Goal: Task Accomplishment & Management: Use online tool/utility

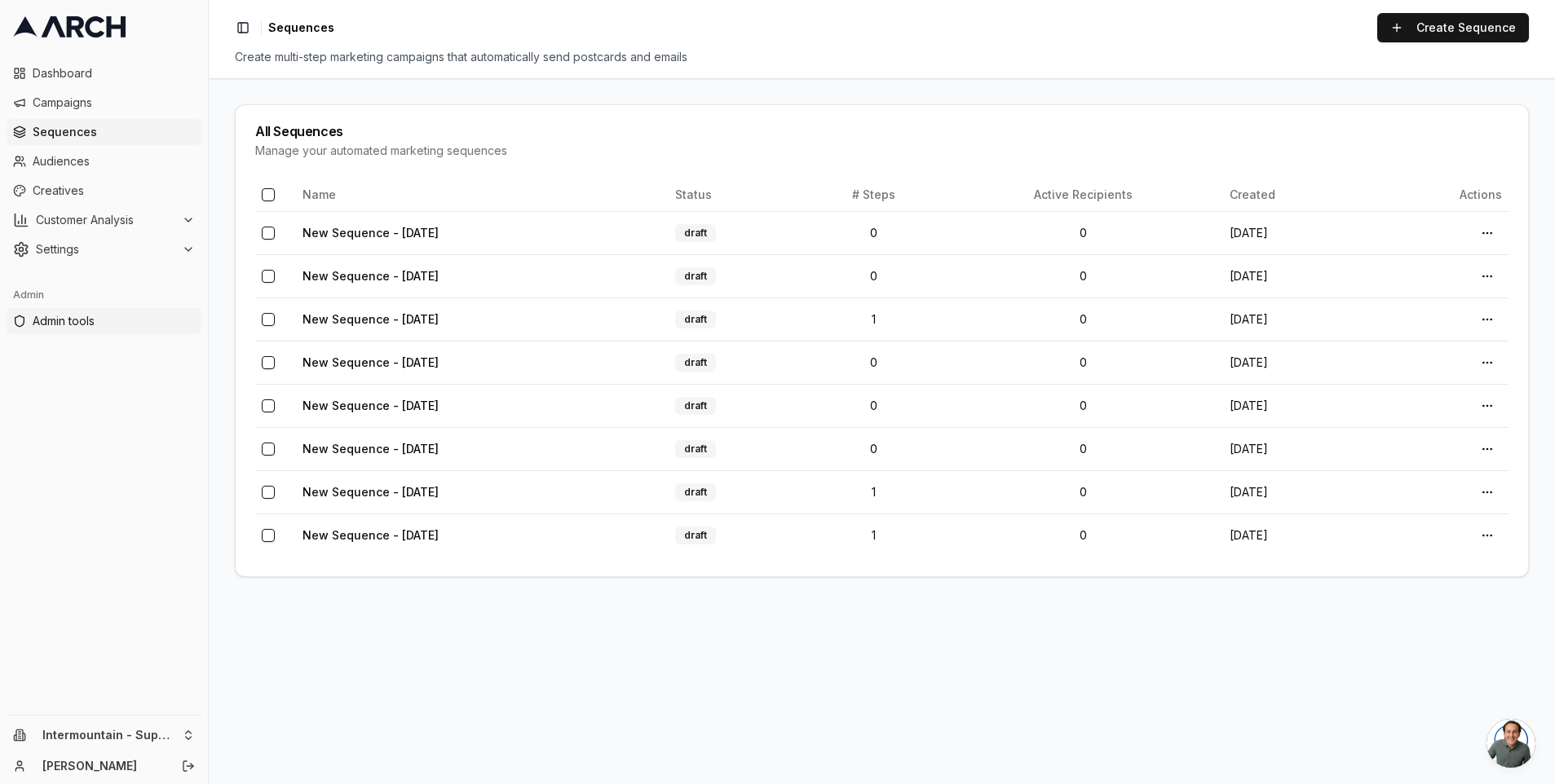
click at [99, 318] on span "Admin tools" at bounding box center [113, 321] width 162 height 16
click at [89, 165] on span "Audiences" at bounding box center [113, 162] width 162 height 16
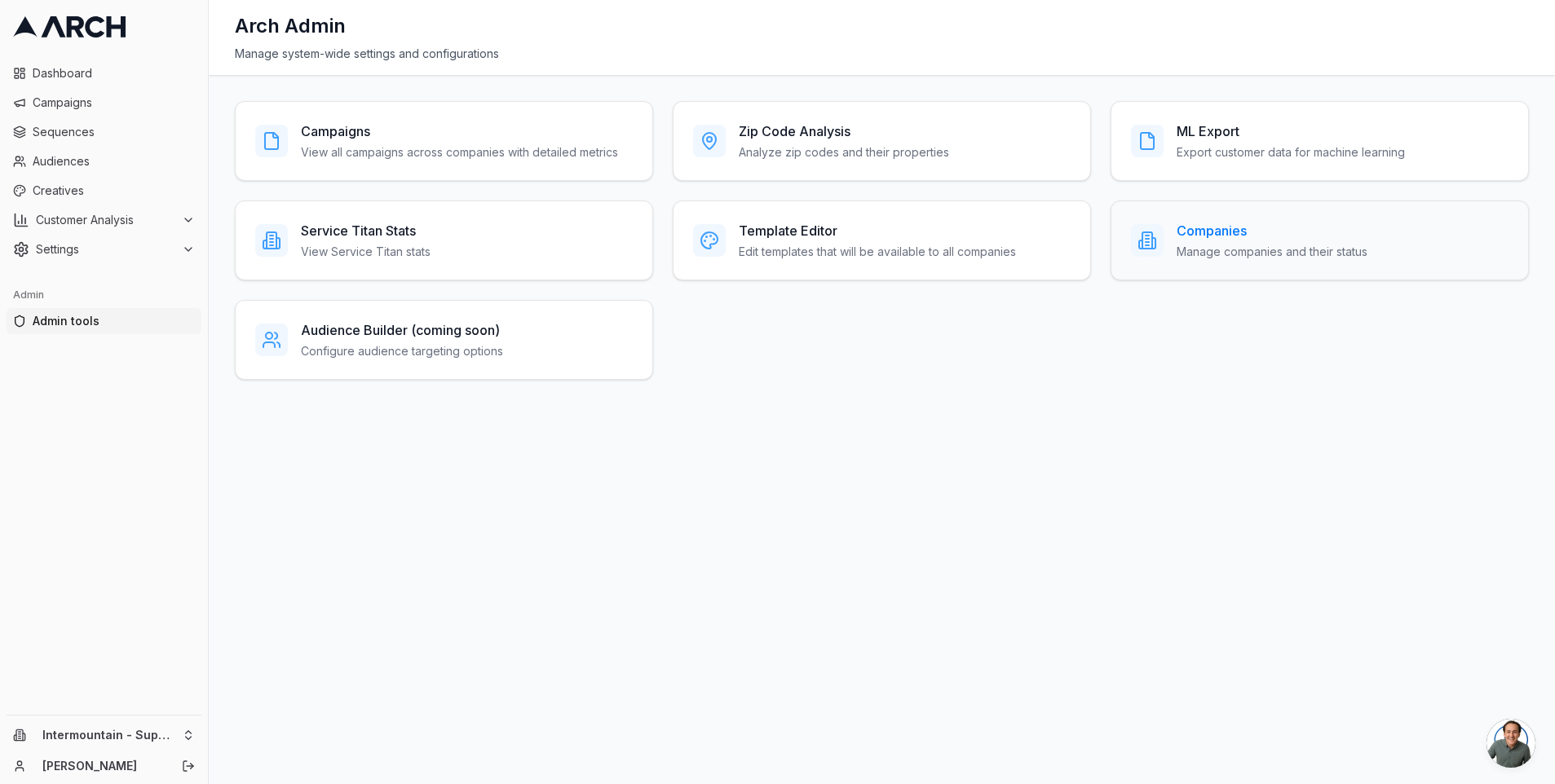
click at [1275, 240] on div "Companies Manage companies and their status" at bounding box center [1272, 240] width 191 height 39
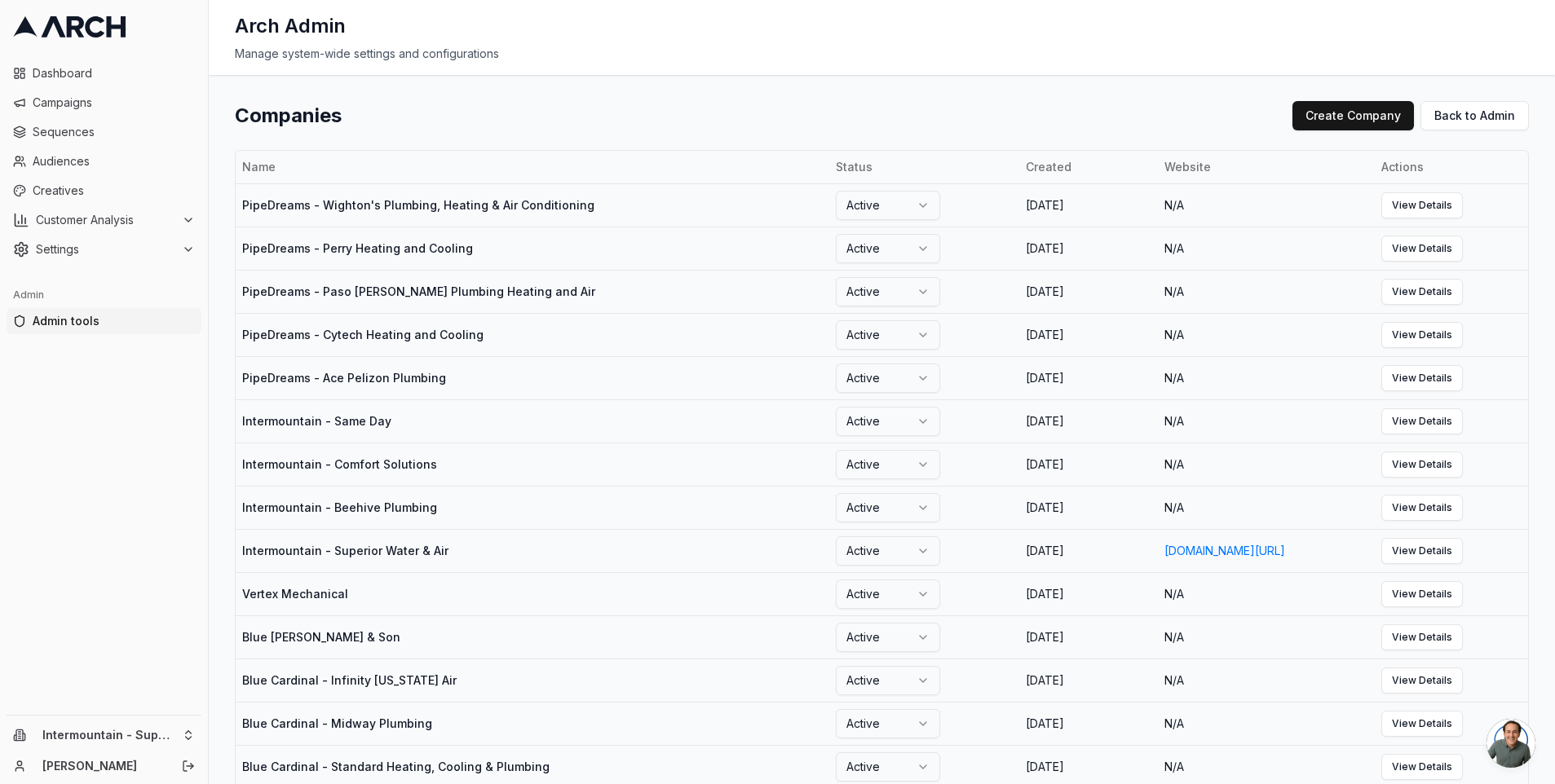
click at [1005, 76] on div "Companies Create Company Back to Admin Name Status Created Website Actions Pipe…" at bounding box center [881, 429] width 1346 height 709
click at [1462, 556] on link "View Details" at bounding box center [1422, 551] width 82 height 26
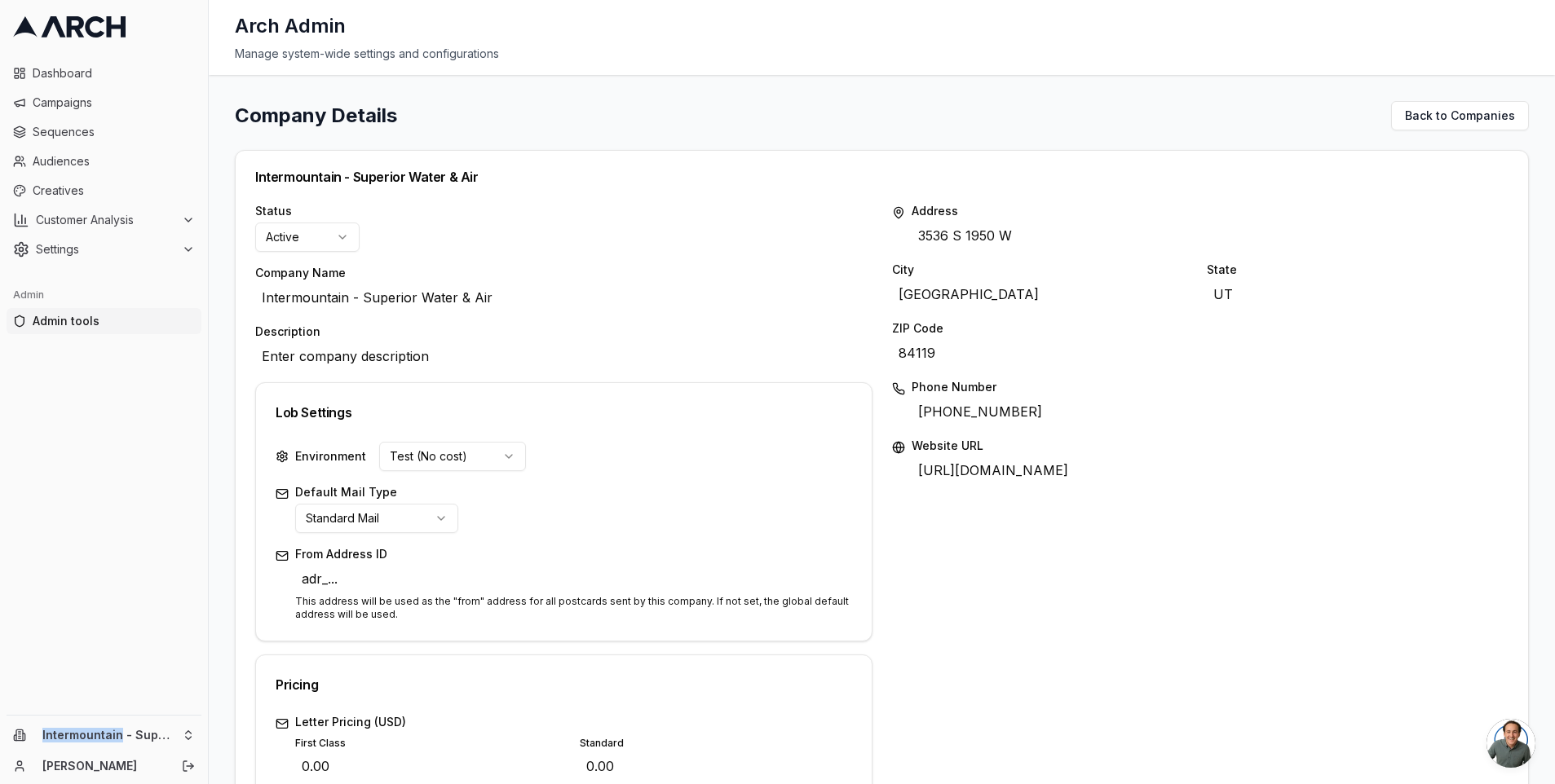
scroll to position [416, 0]
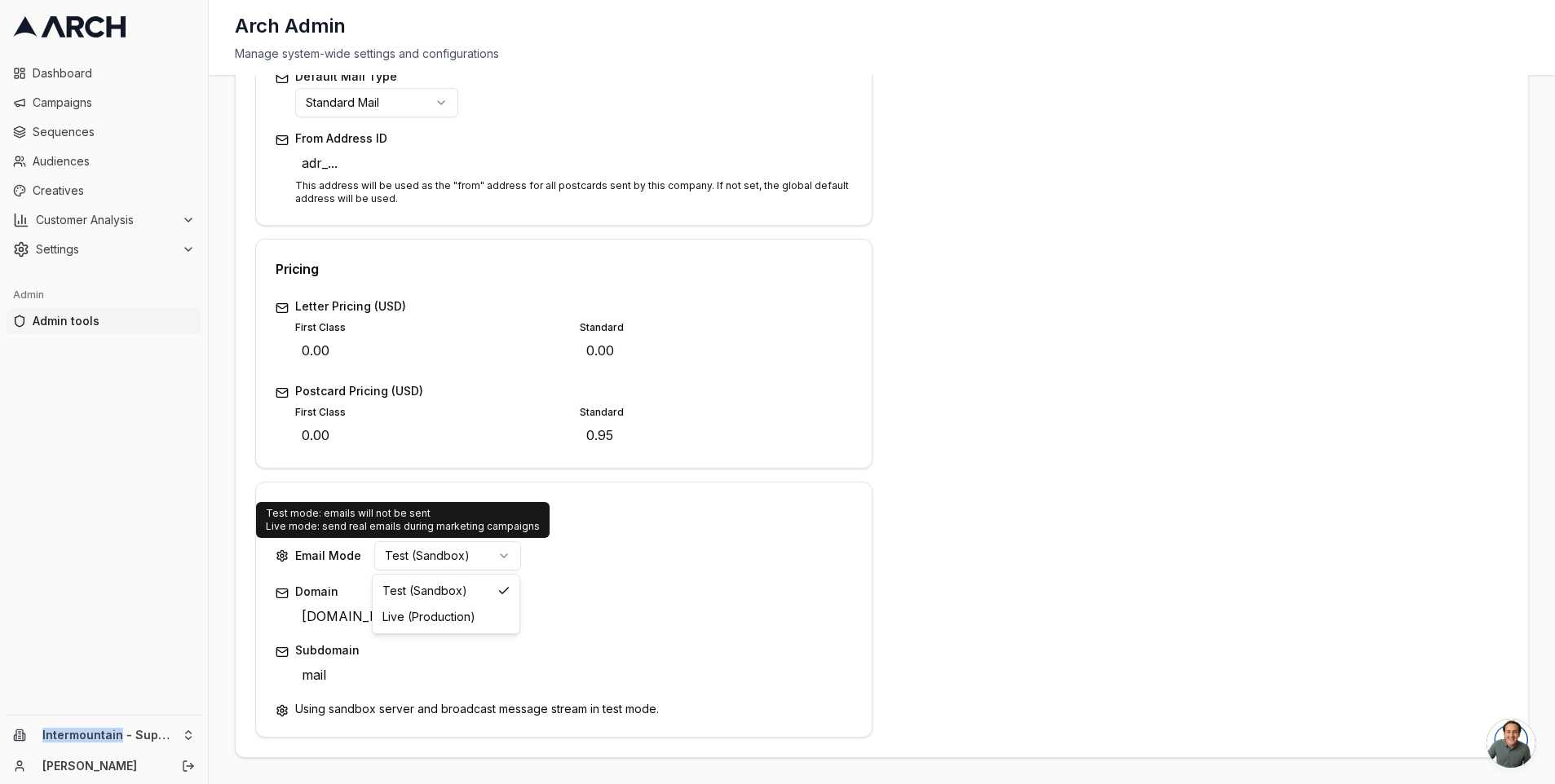
click at [507, 554] on html "Dashboard Campaigns Sequences Audiences Creatives Customer Analysis Settings Ad…" at bounding box center [777, 392] width 1555 height 784
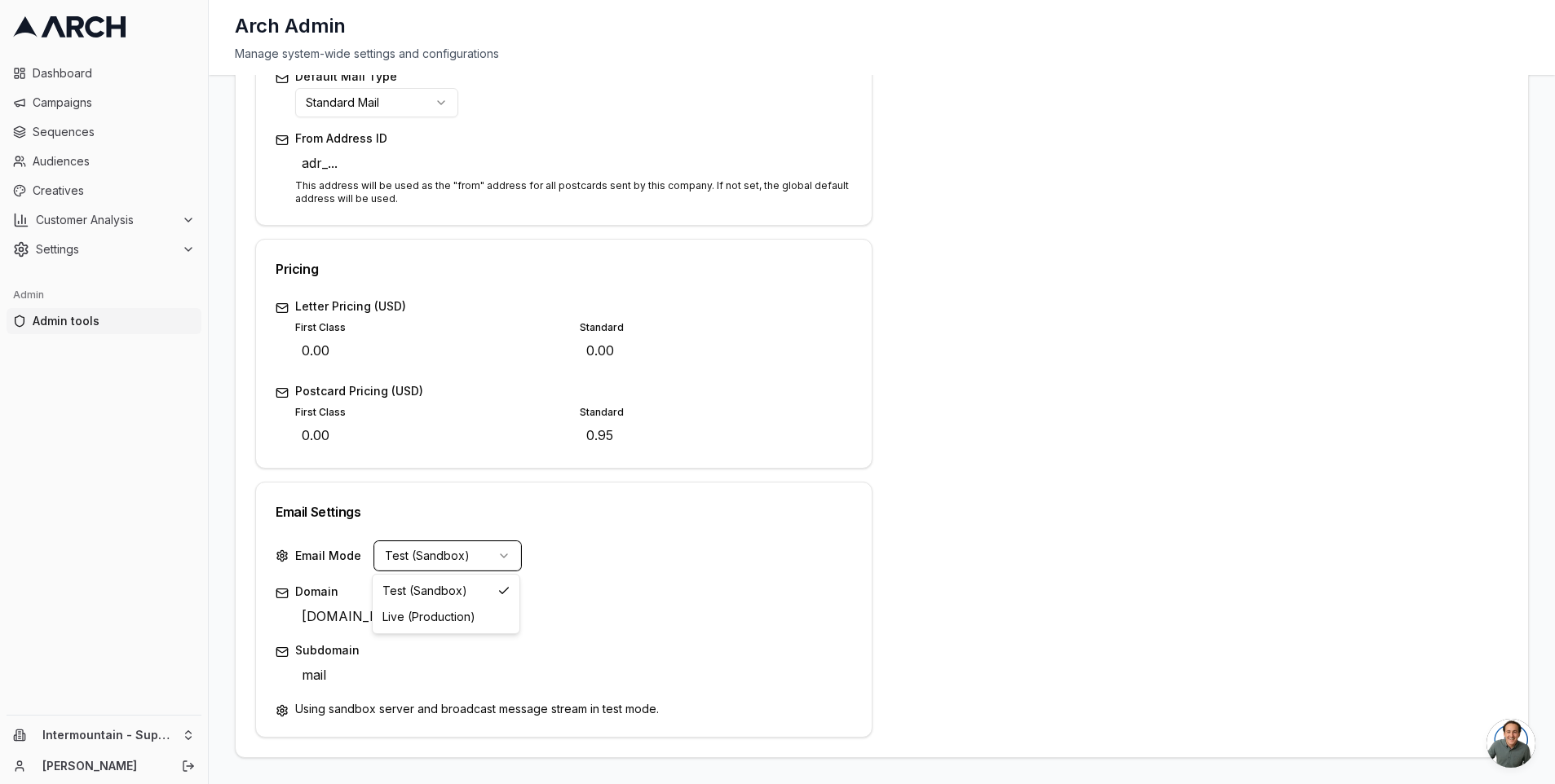
click at [726, 564] on html "Dashboard Campaigns Sequences Audiences Creatives Customer Analysis Settings Ad…" at bounding box center [777, 392] width 1555 height 784
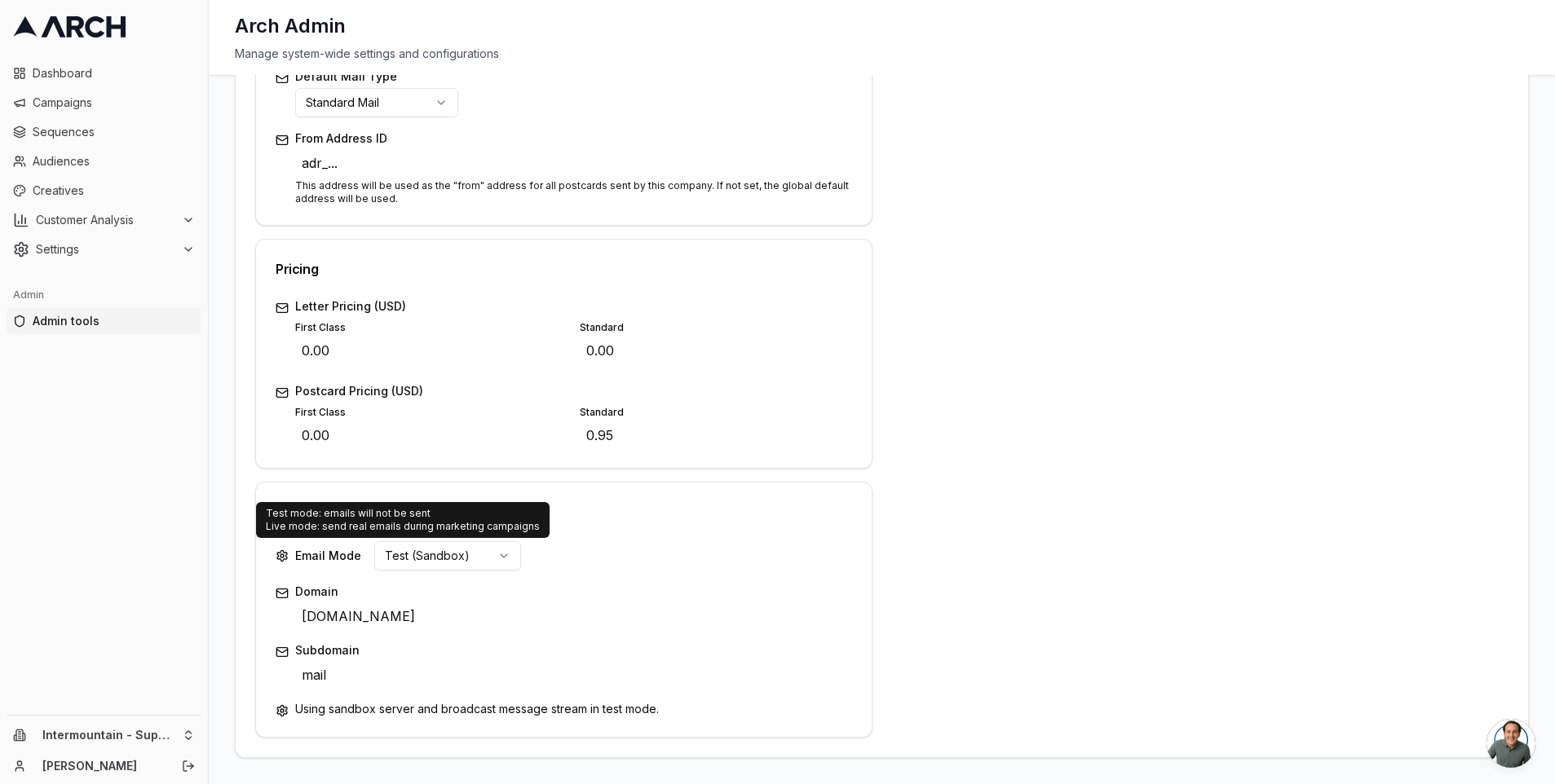
click at [500, 554] on html "Dashboard Campaigns Sequences Audiences Creatives Customer Analysis Settings Ad…" at bounding box center [777, 392] width 1555 height 784
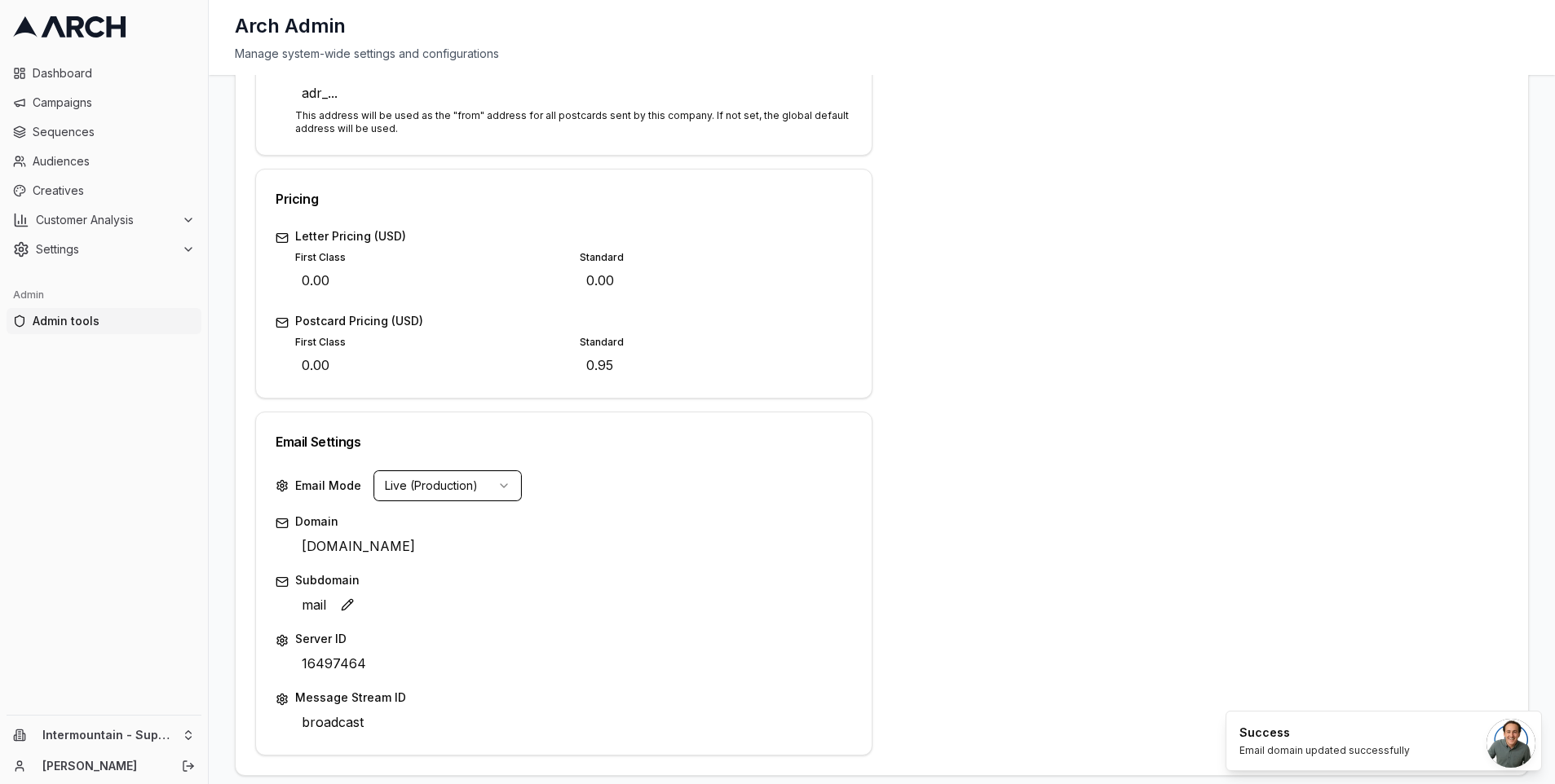
scroll to position [504, 0]
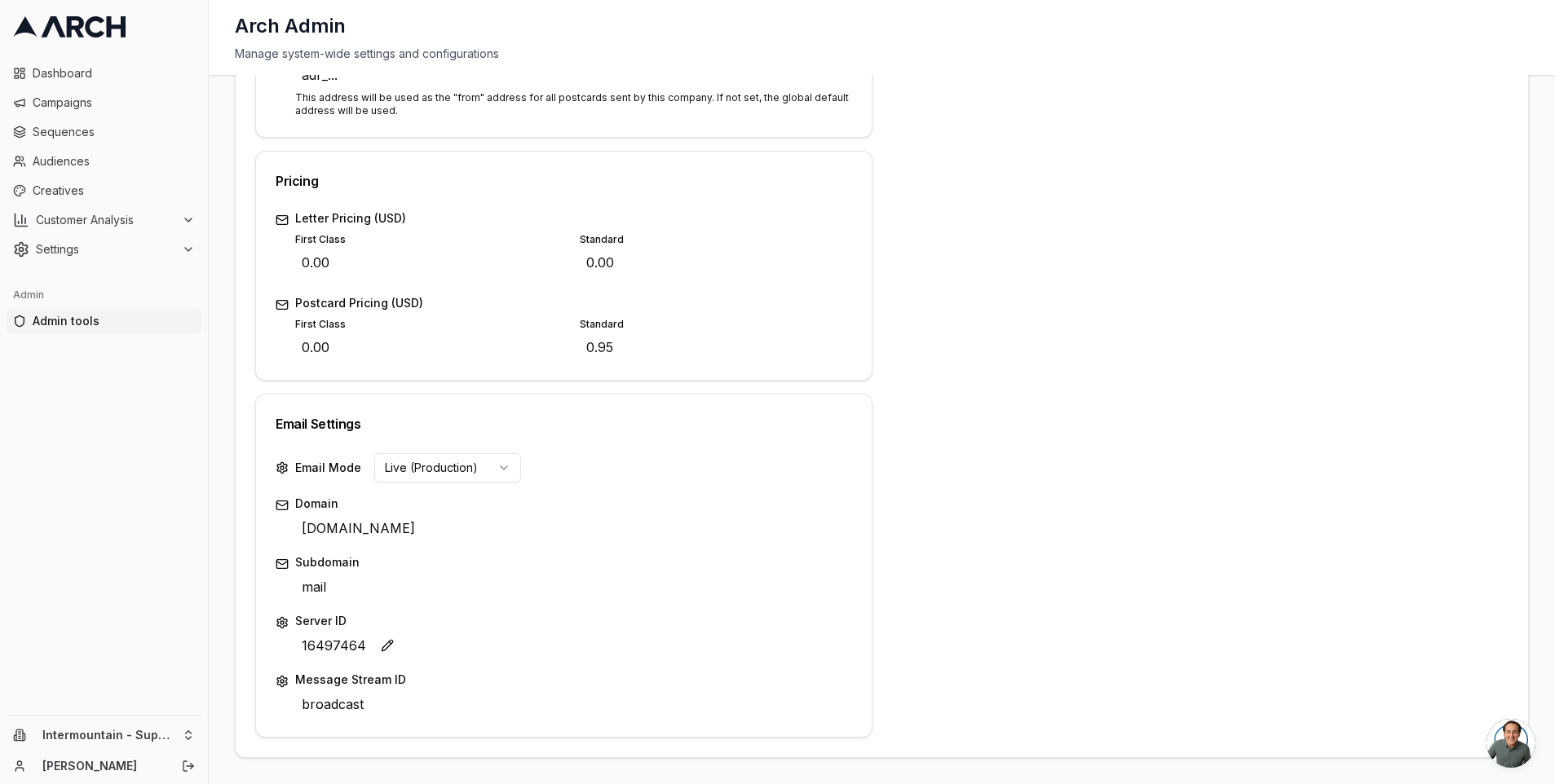
click at [330, 642] on span "16497464" at bounding box center [333, 645] width 77 height 26
type input "16406951"
click at [812, 645] on div "Save Cancel" at bounding box center [828, 646] width 49 height 23
click at [352, 707] on span "broadcast" at bounding box center [332, 705] width 75 height 26
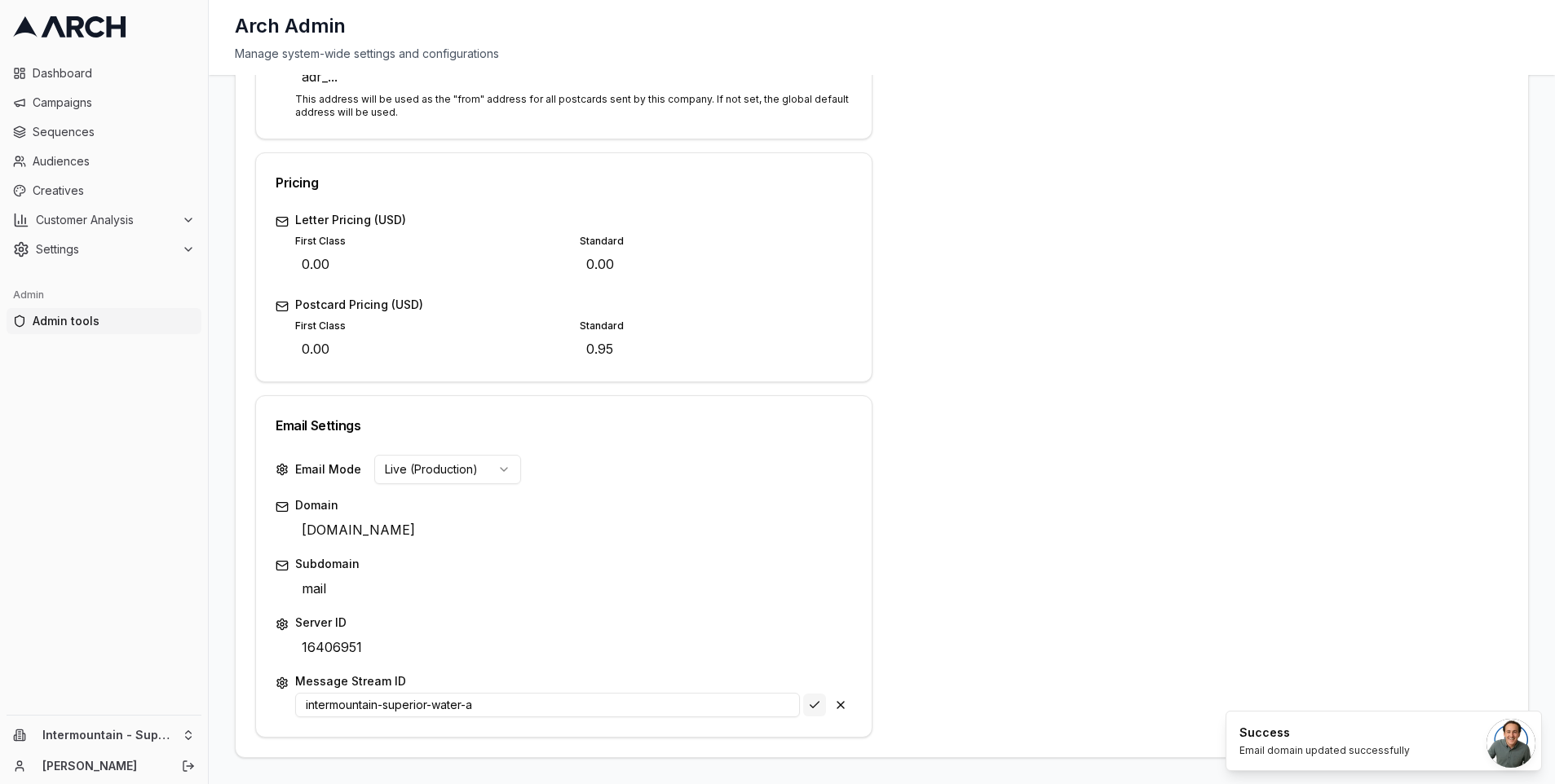
type input "intermountain-superior-water-a"
click at [812, 701] on div "intermountain-superior-water-a Save Cancel" at bounding box center [573, 704] width 556 height 24
click at [491, 476] on html "Dashboard Campaigns Sequences Audiences Creatives Customer Analysis Settings Ad…" at bounding box center [777, 392] width 1555 height 784
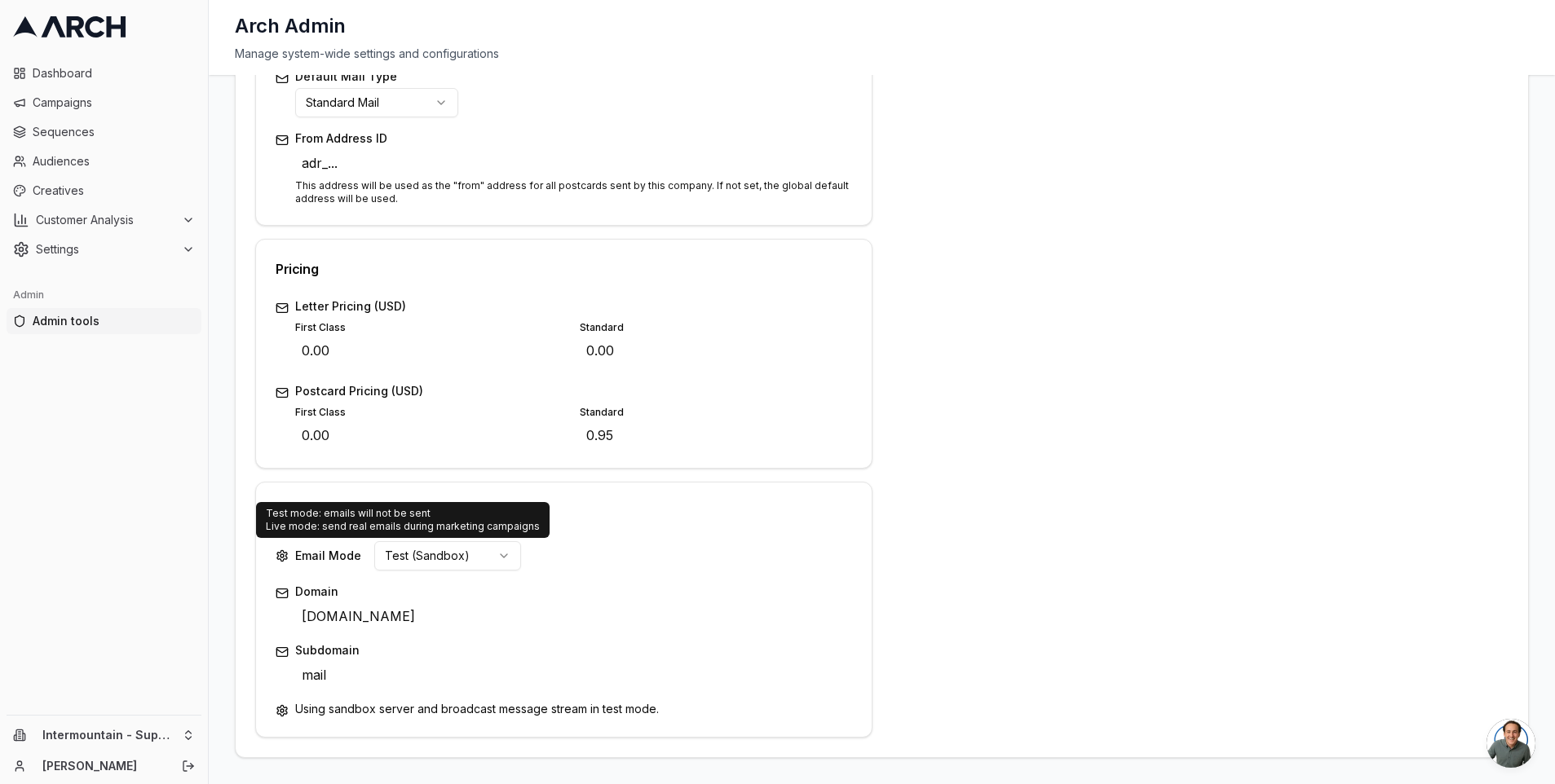
click at [475, 562] on html "Dashboard Campaigns Sequences Audiences Creatives Customer Analysis Settings Ad…" at bounding box center [777, 392] width 1555 height 784
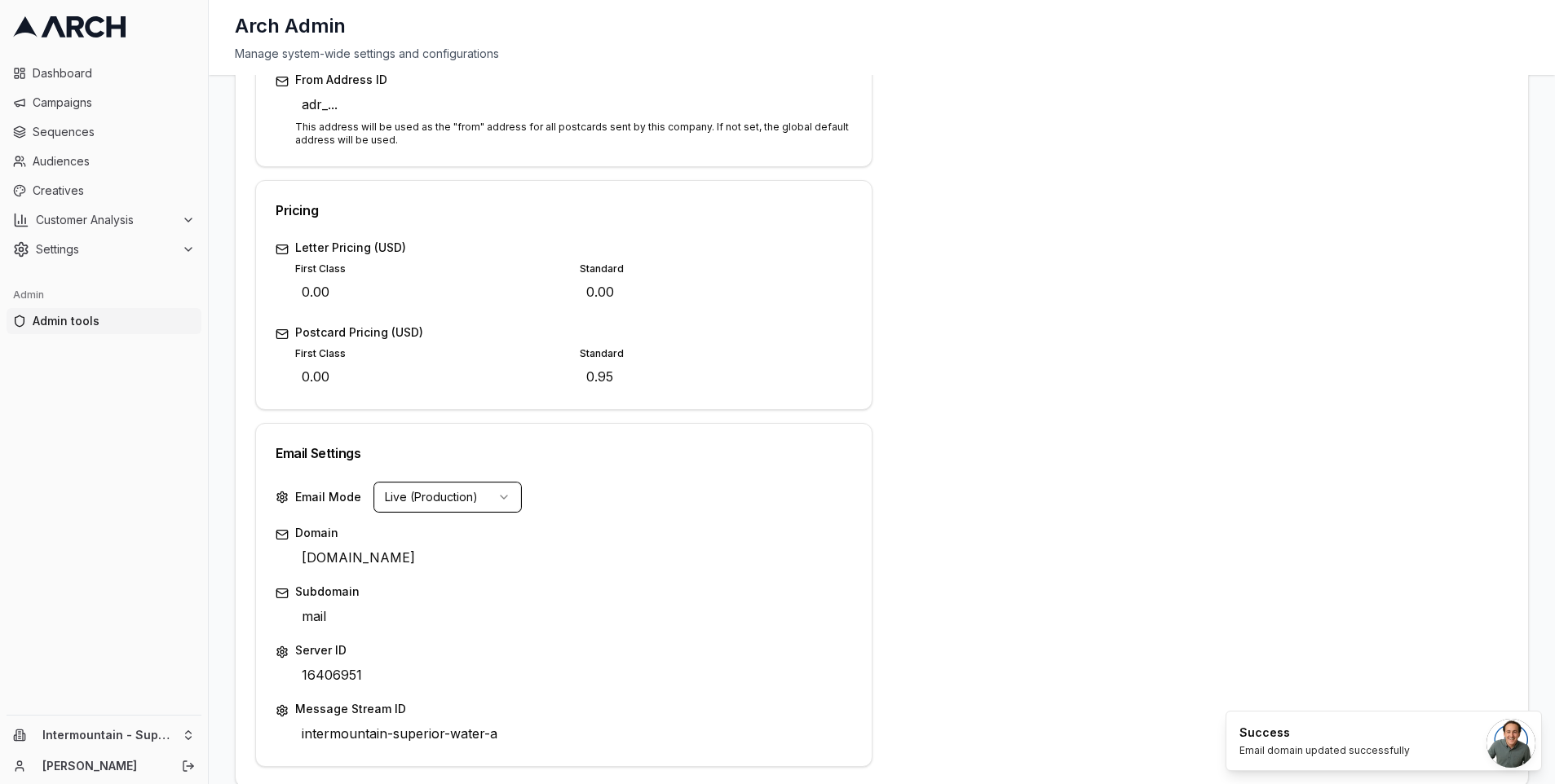
scroll to position [476, 0]
click at [458, 496] on html "Dashboard Campaigns Sequences Audiences Creatives Customer Analysis Settings Ad…" at bounding box center [777, 392] width 1555 height 784
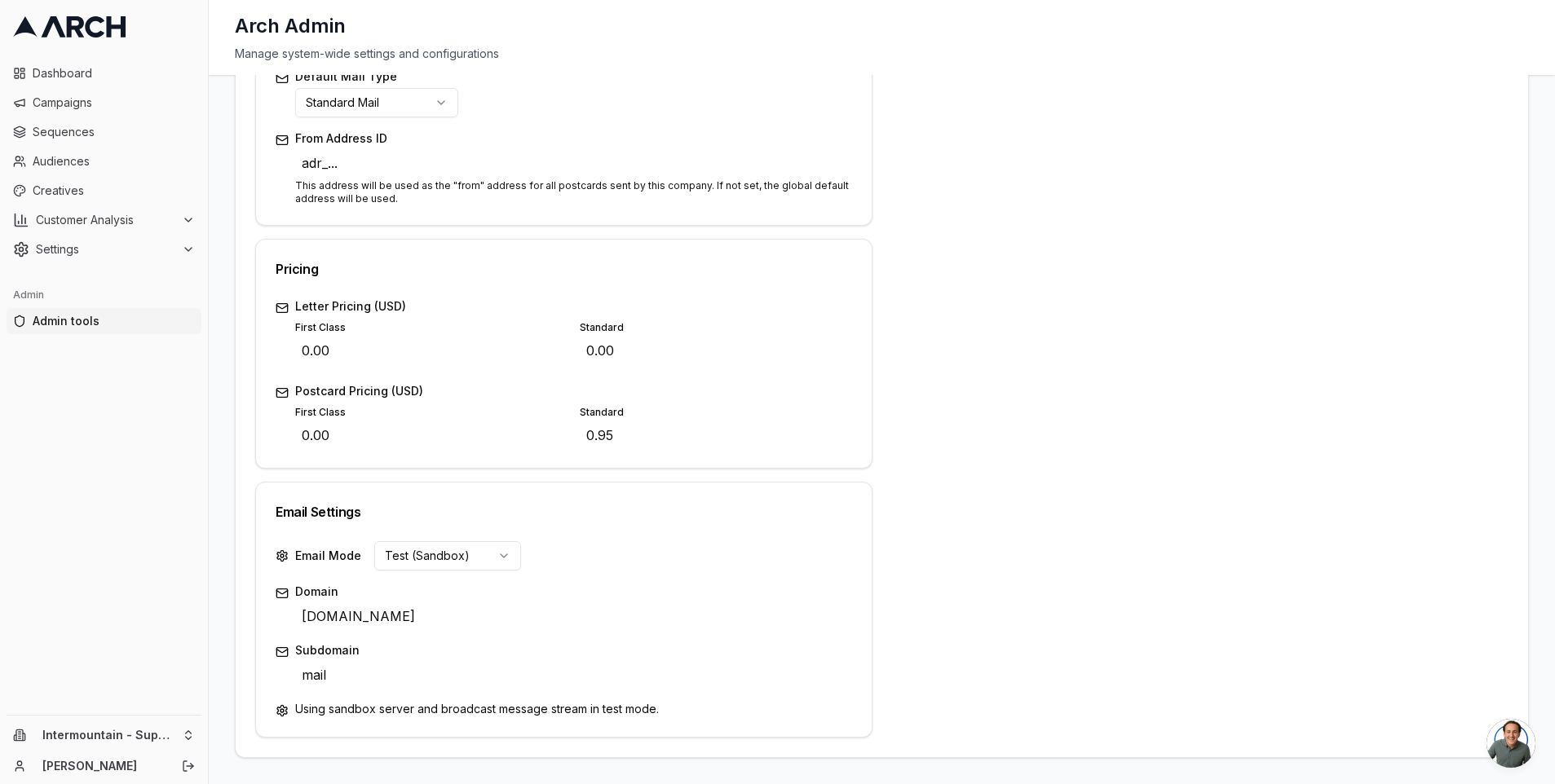
click at [1013, 276] on div "Address 3536 S 1950 W Edit City Salt Lake City Edit State UT Edit ZIP Code 8411…" at bounding box center [1201, 262] width 617 height 950
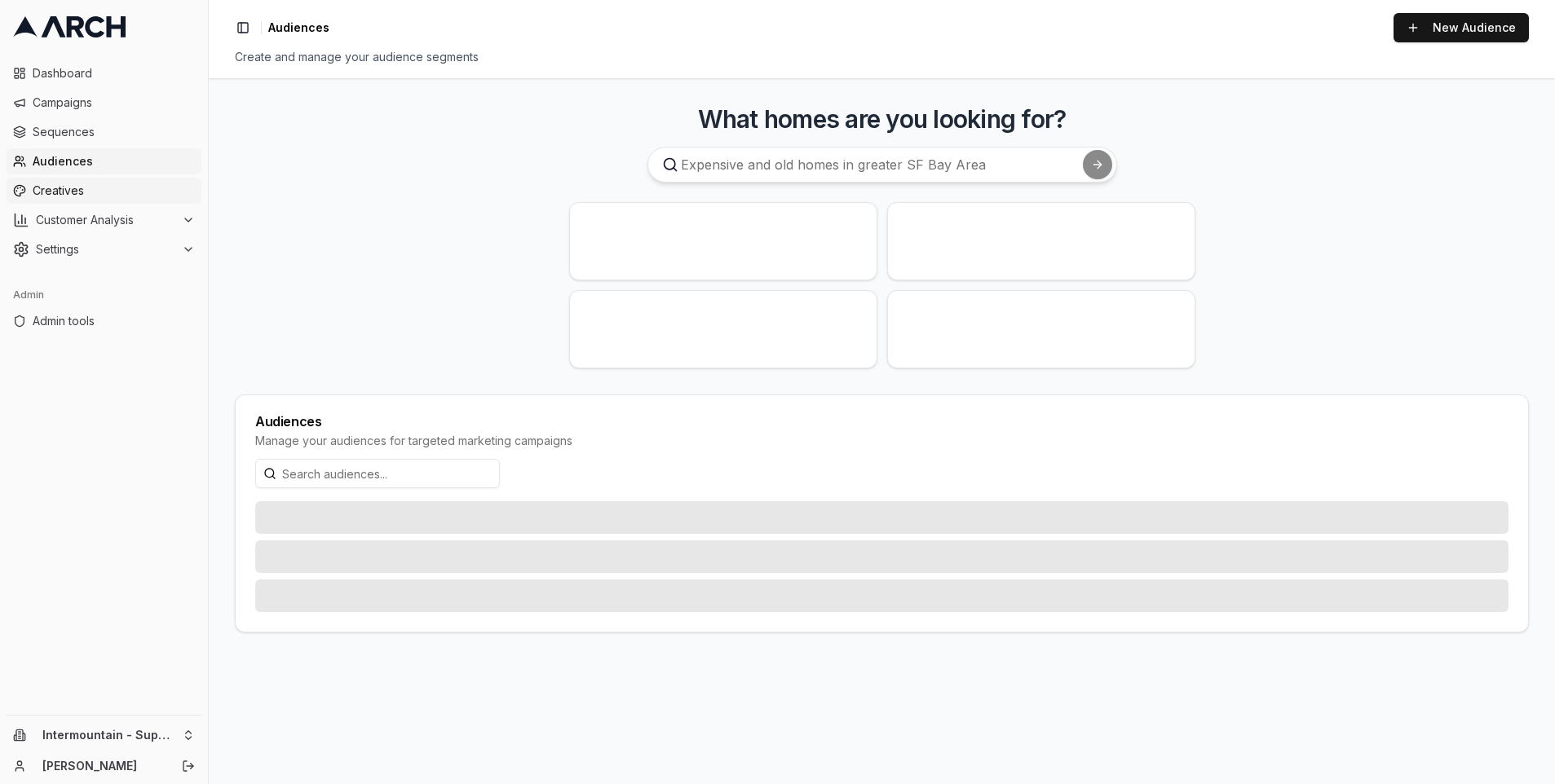
click at [81, 197] on span "Creatives" at bounding box center [113, 191] width 162 height 16
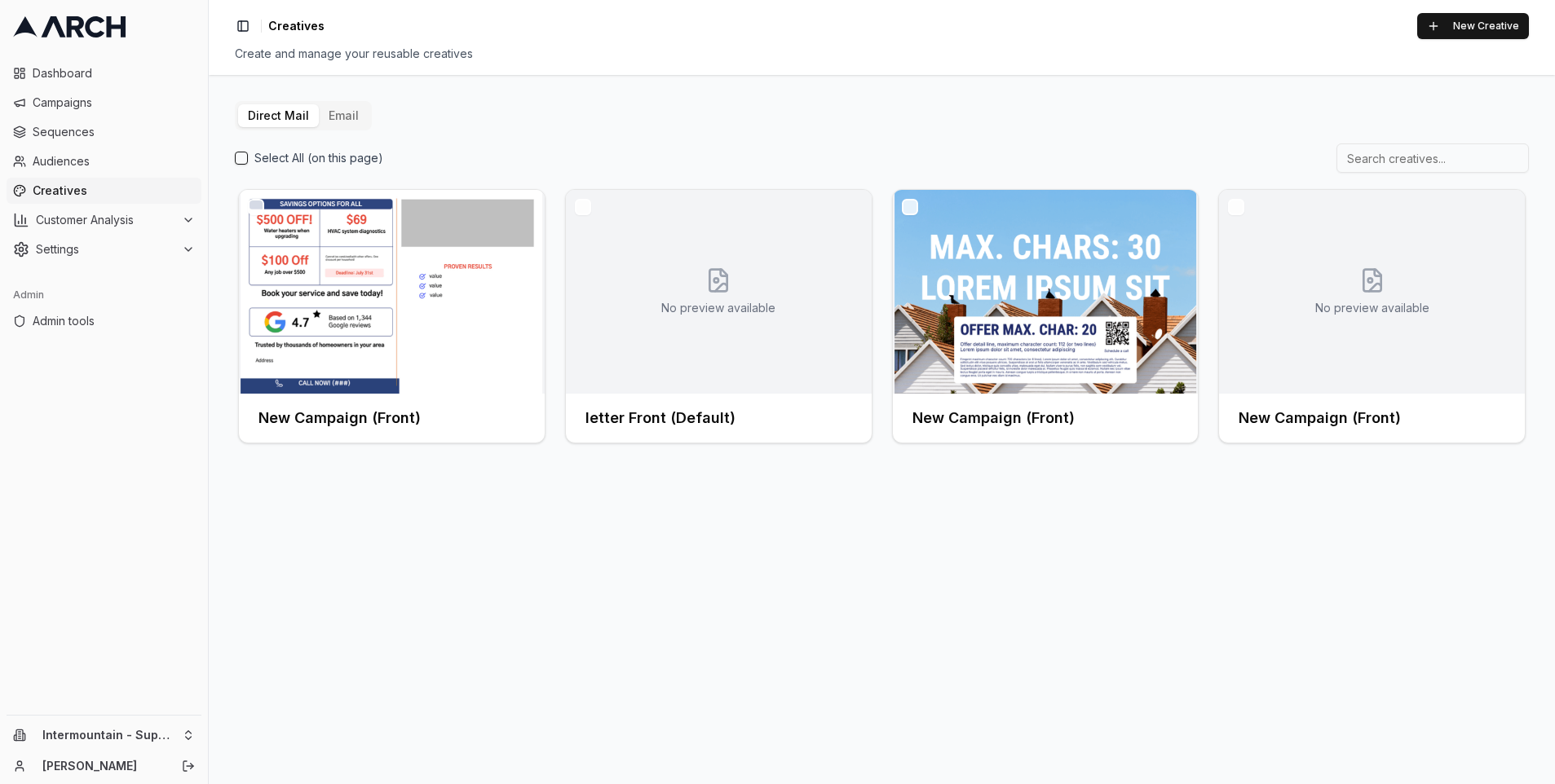
click at [354, 115] on button "Email" at bounding box center [343, 115] width 50 height 23
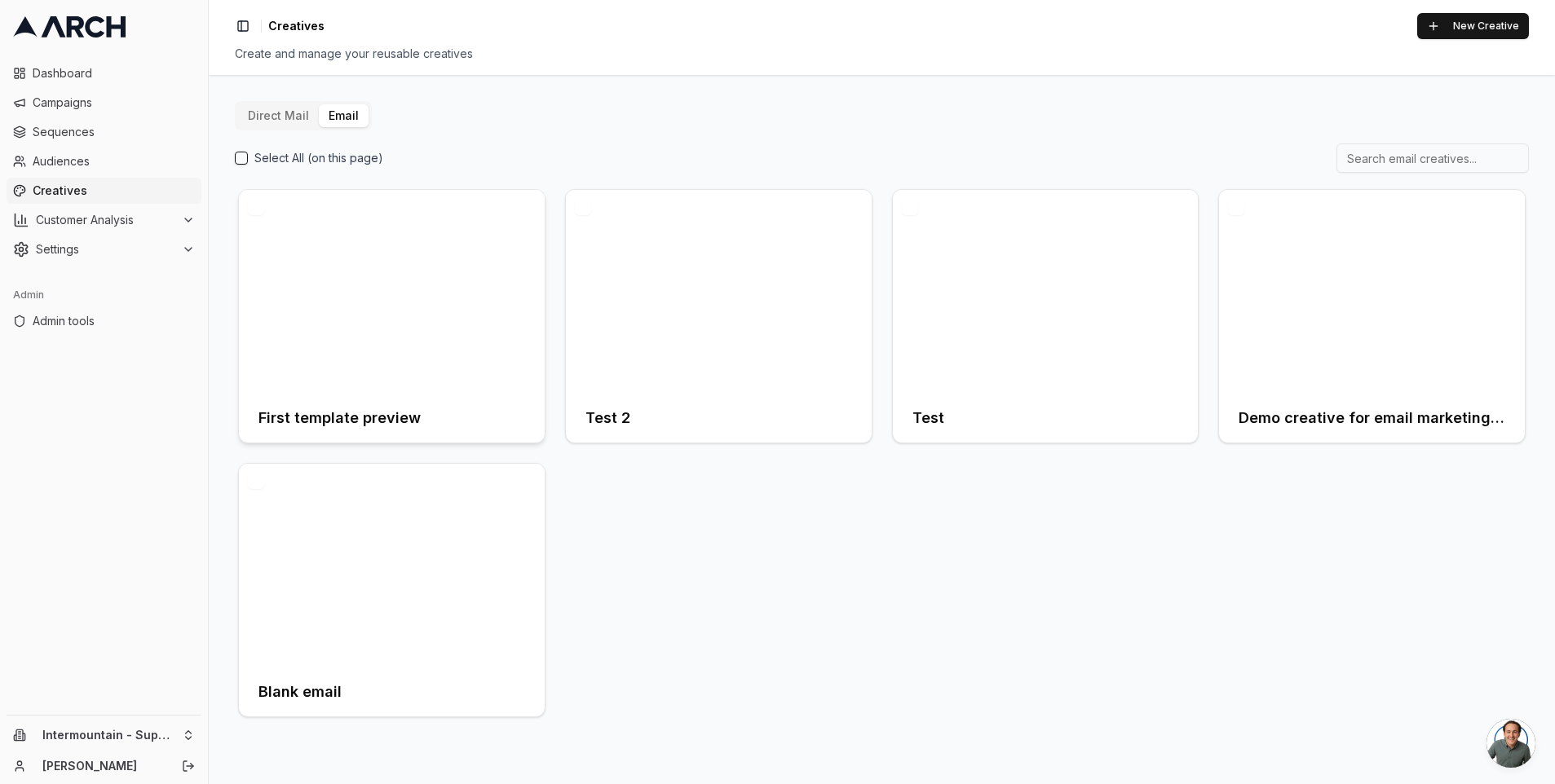
click at [434, 413] on div "First template preview" at bounding box center [392, 417] width 267 height 23
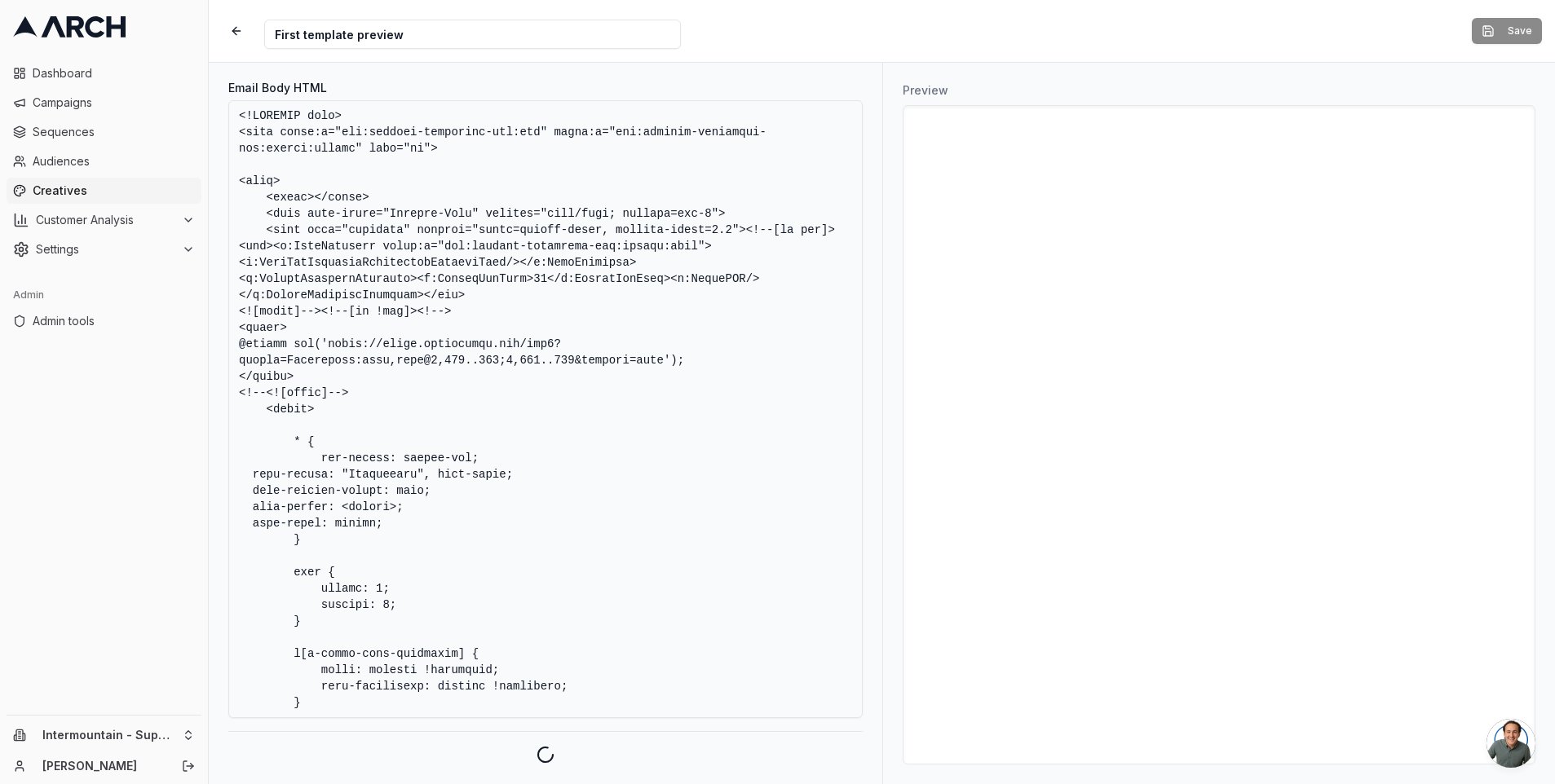
click at [448, 230] on textarea "Email Body HTML" at bounding box center [545, 408] width 635 height 618
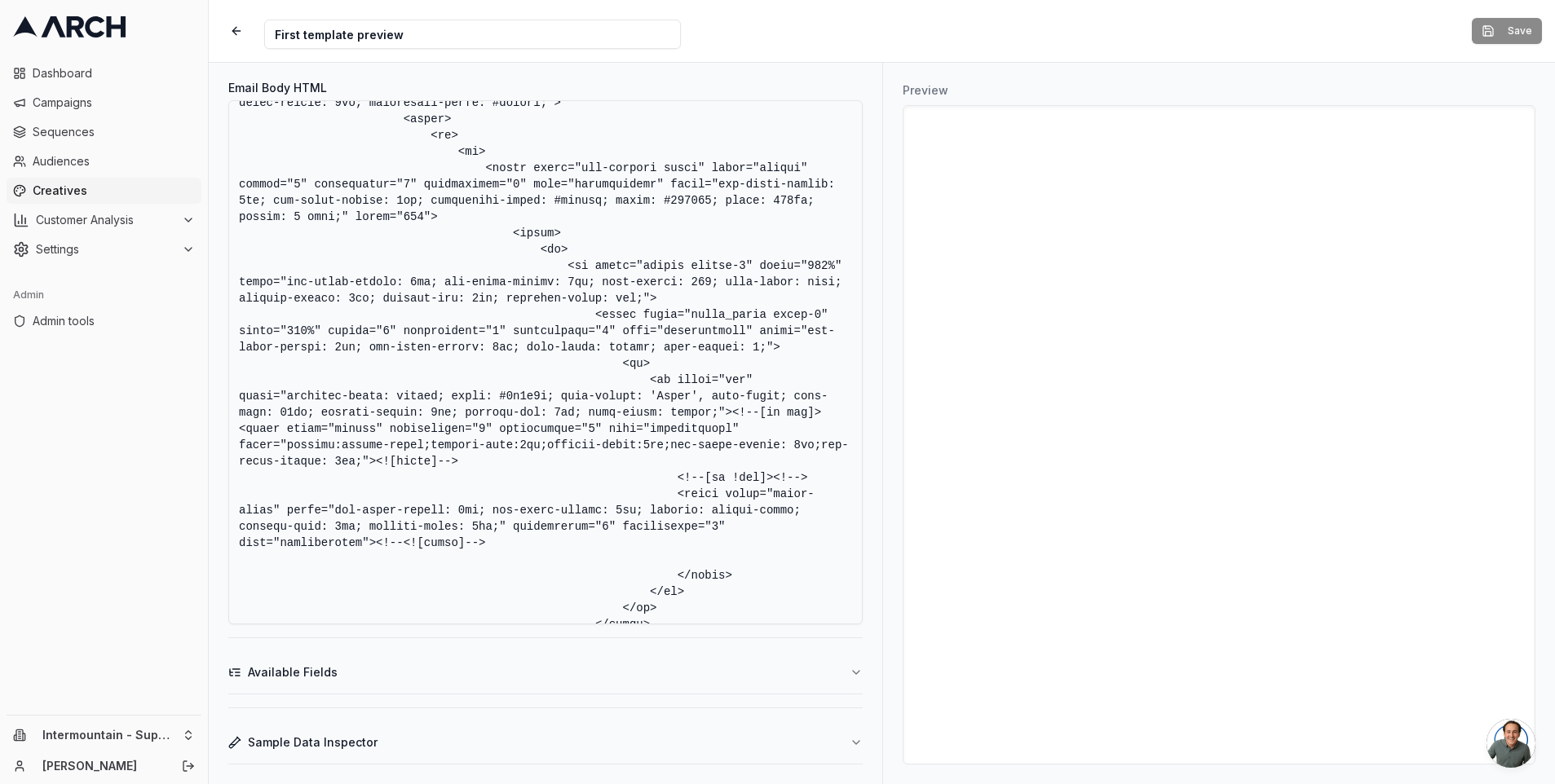
scroll to position [22604, 0]
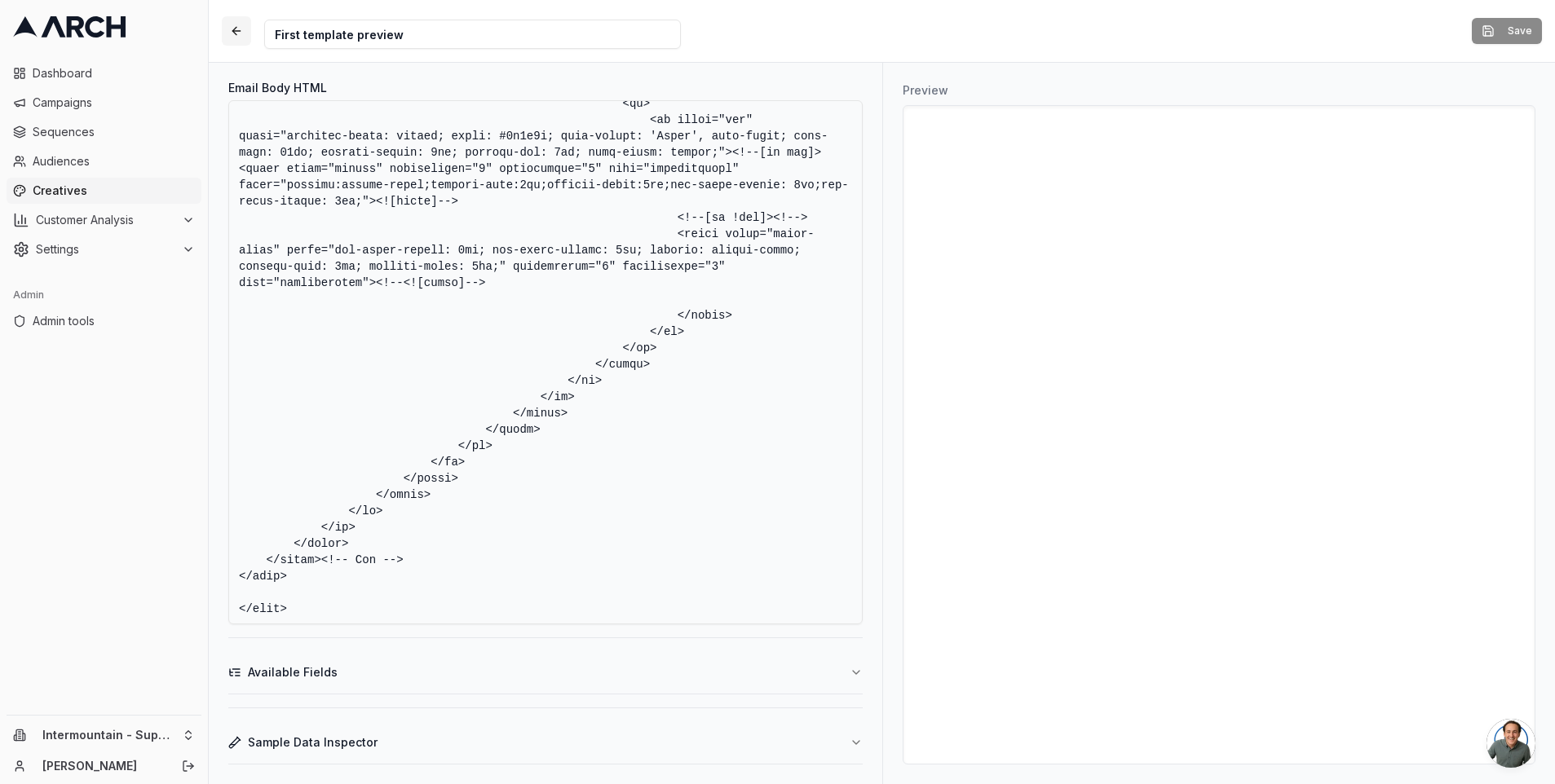
click at [244, 31] on button "button" at bounding box center [236, 31] width 29 height 29
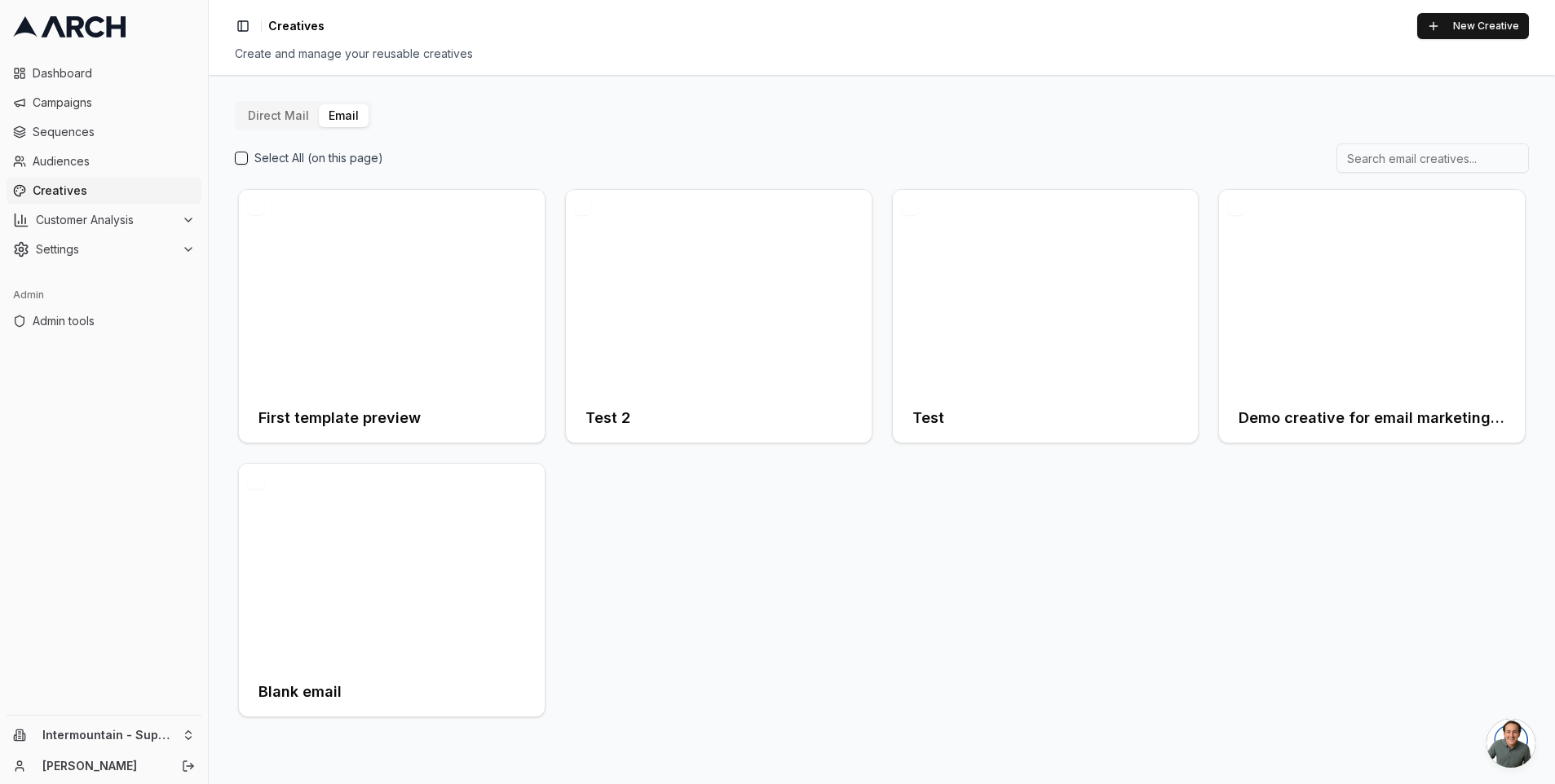
click at [626, 76] on div "Direct Mail Email Select All (on this page) First template preview Test 2 Test …" at bounding box center [881, 429] width 1346 height 709
click at [1488, 22] on button "New Creative" at bounding box center [1472, 25] width 112 height 26
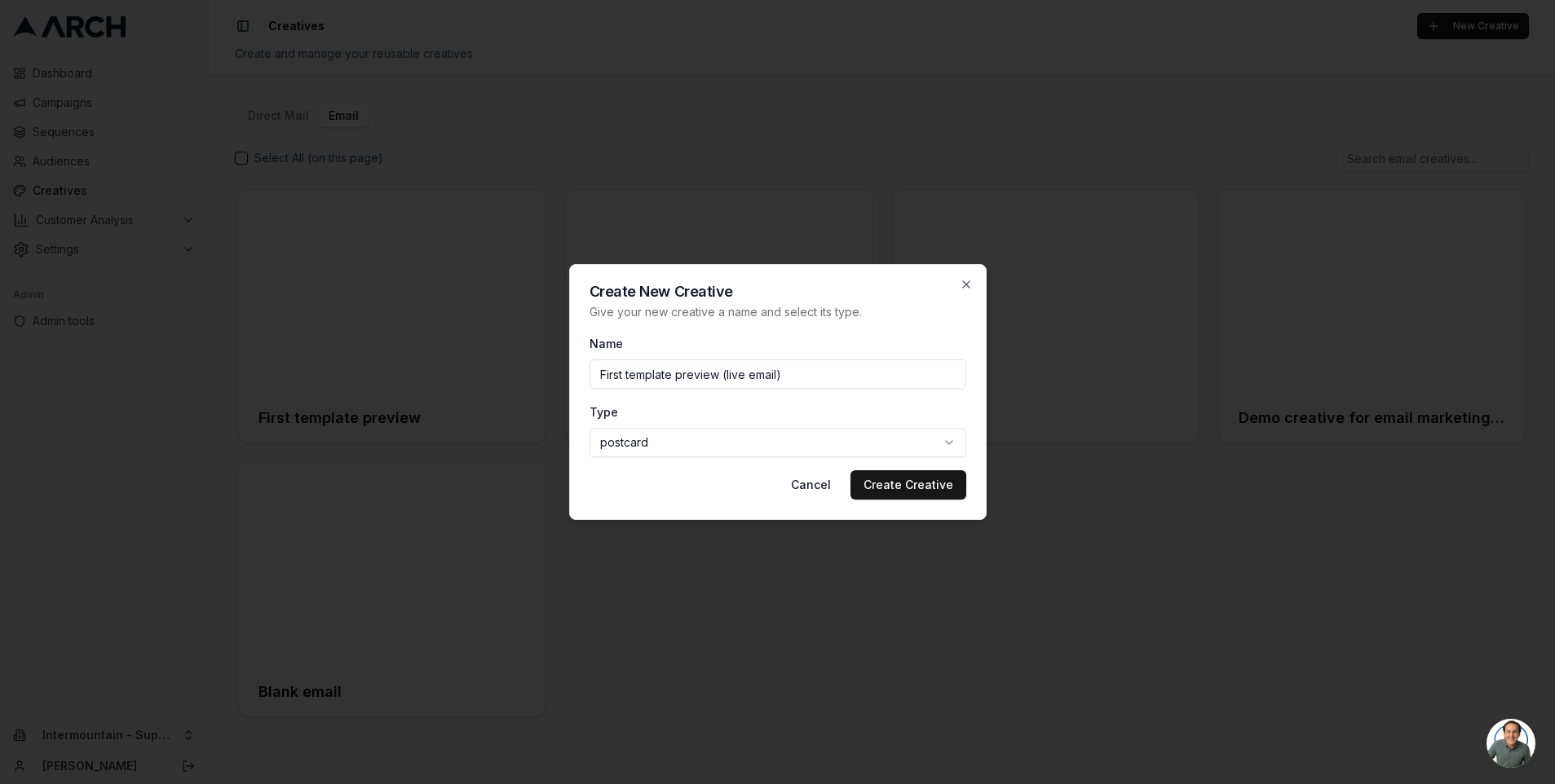
type input "First template preview (live email)"
click at [666, 443] on body "Dashboard Campaigns Sequences Audiences Creatives Customer Analysis Settings Ad…" at bounding box center [777, 392] width 1555 height 784
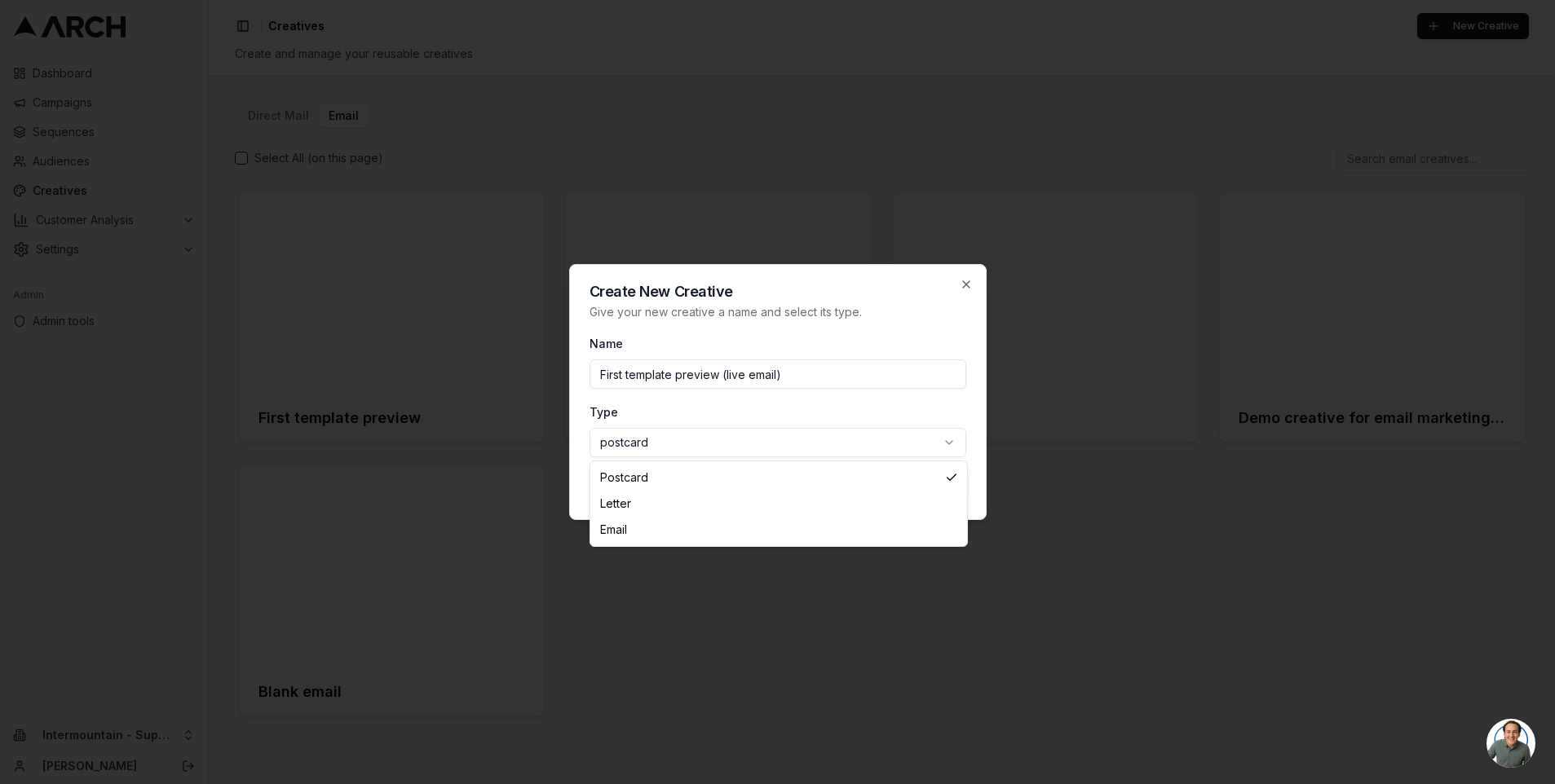
select select "email"
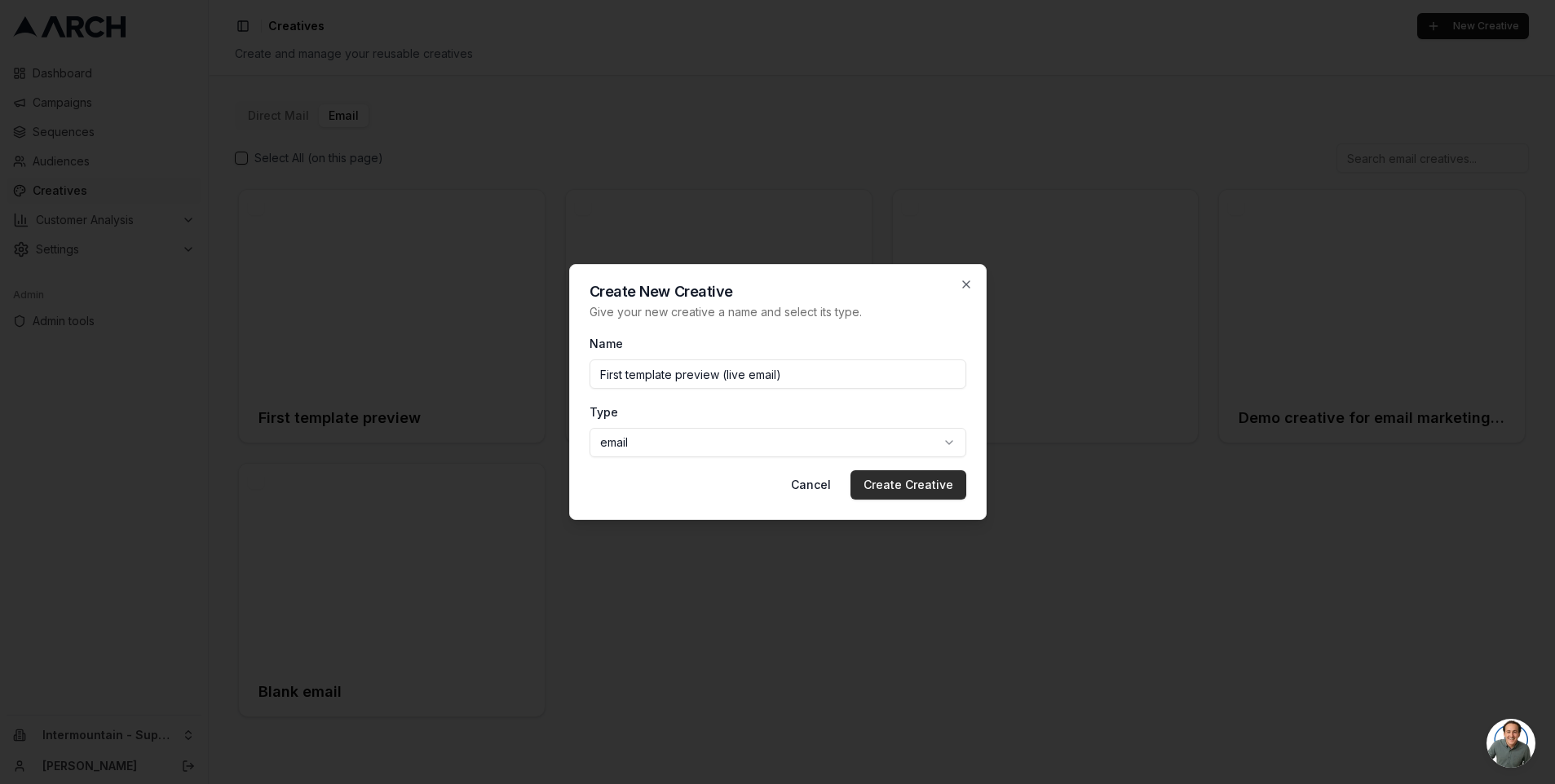
click at [899, 485] on button "Create Creative" at bounding box center [909, 485] width 116 height 29
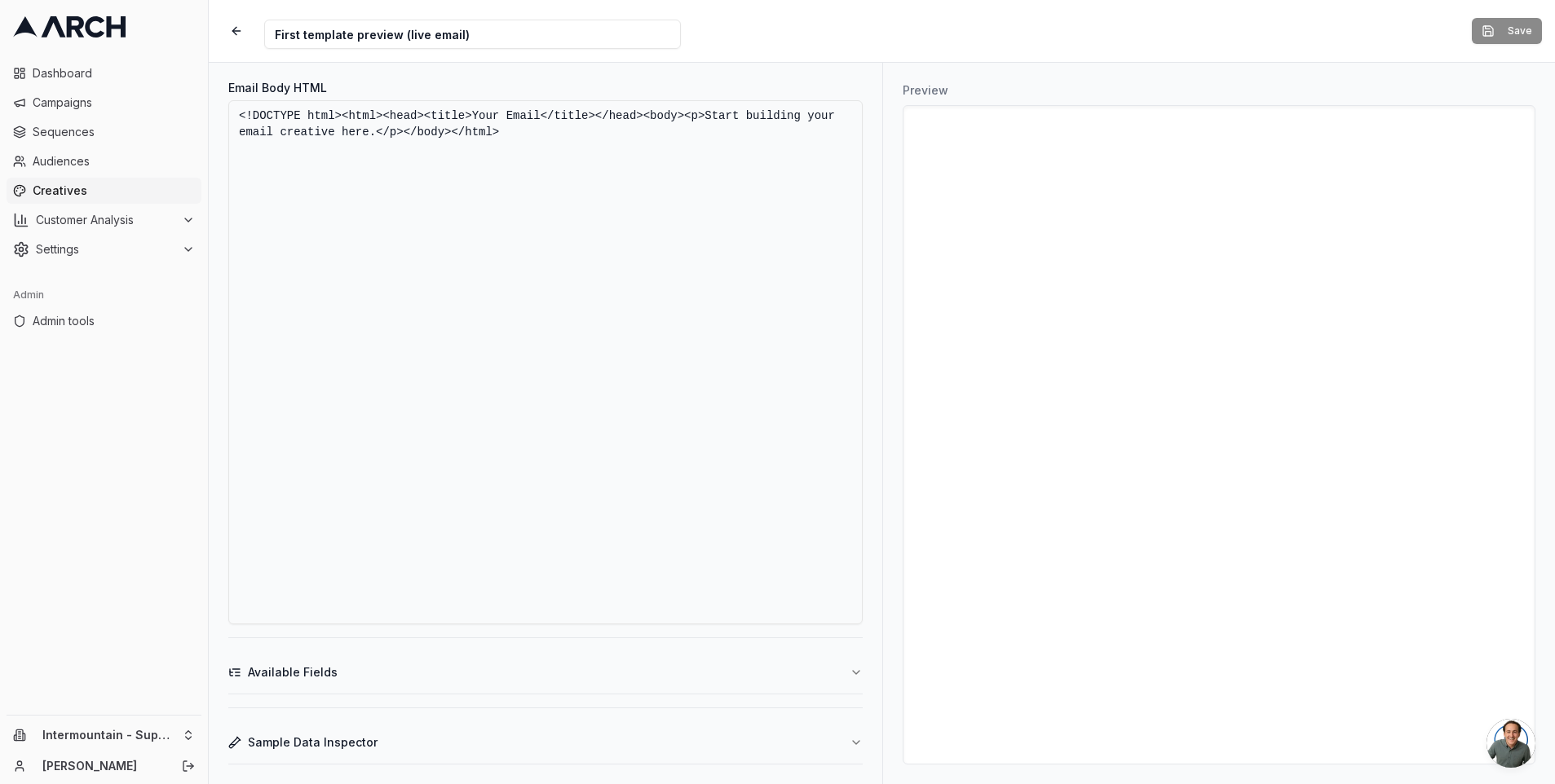
click at [512, 362] on textarea "<!DOCTYPE html><html><head><title>Your Email</title></head><body><p>Start build…" at bounding box center [545, 362] width 635 height 524
paste textarea "<html xmlns:v="urn:schemas-microsoft-com:vml" xmlns:o="urn:schemas-microsoft-co…"
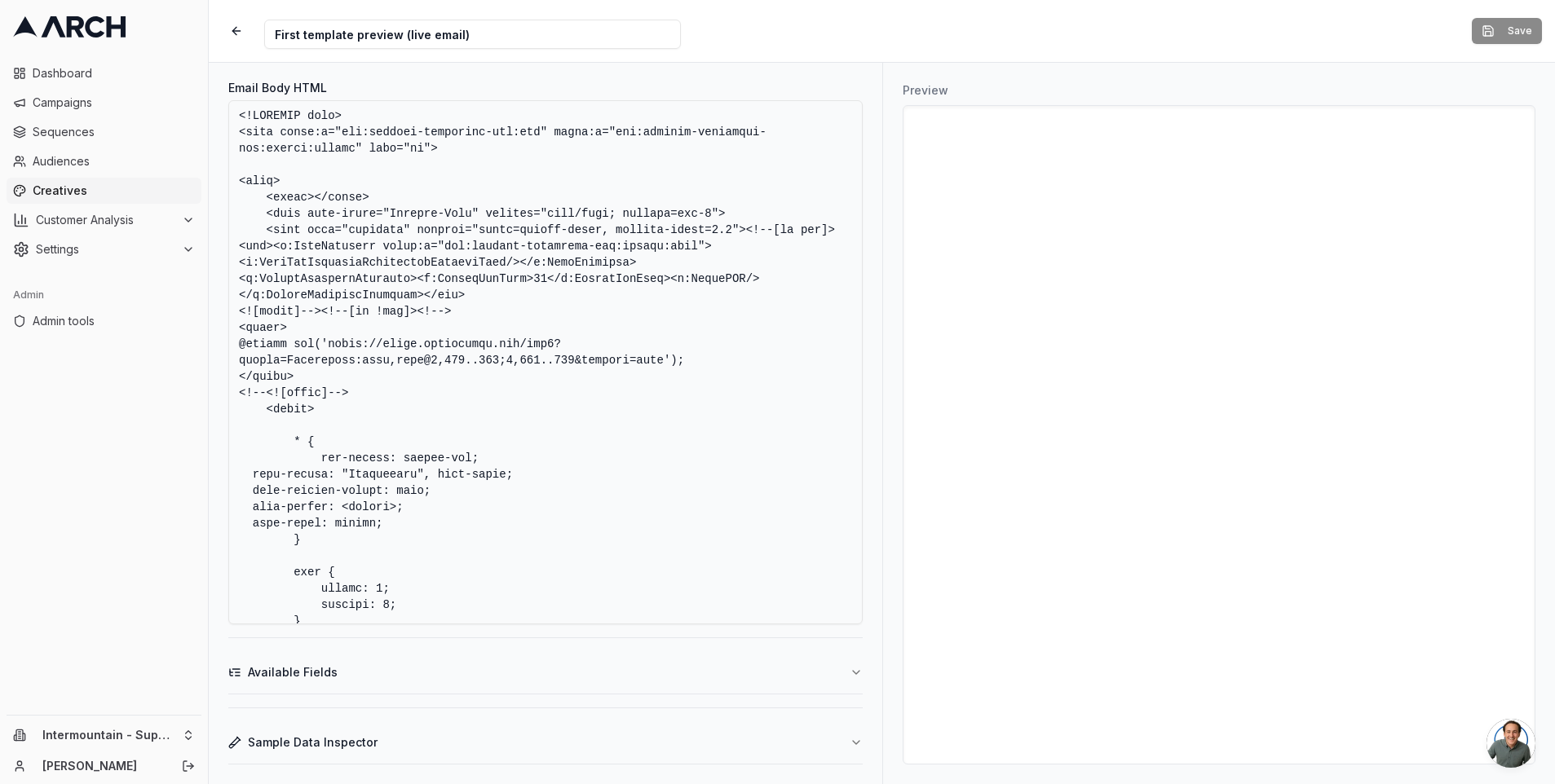
scroll to position [22596, 0]
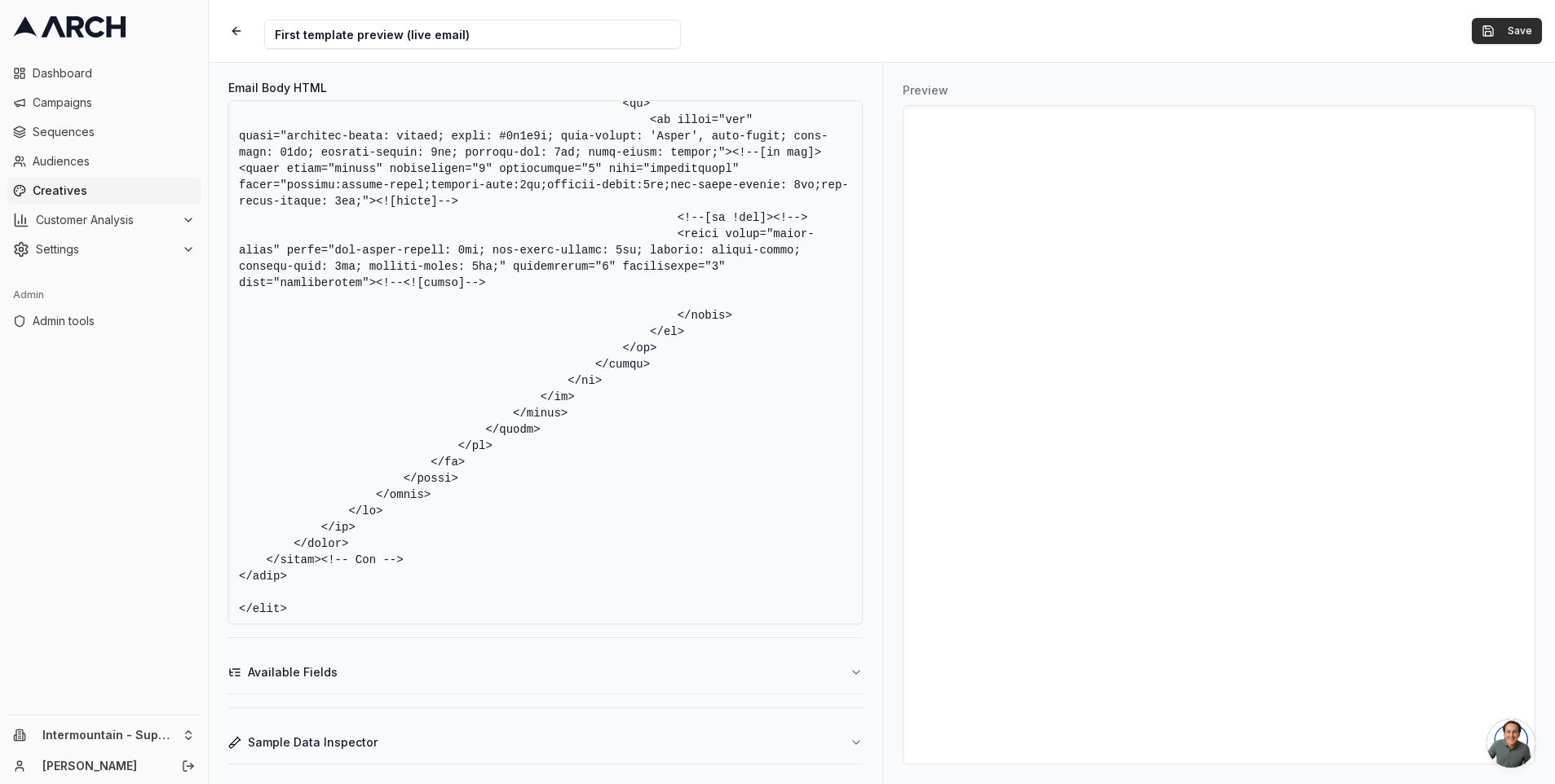
type textarea "<!DOCTYPE html> <html xmlns:v="urn:schemas-microsoft-com:vml" xmlns:o="urn:sche…"
click at [1511, 34] on button "Save" at bounding box center [1506, 31] width 70 height 26
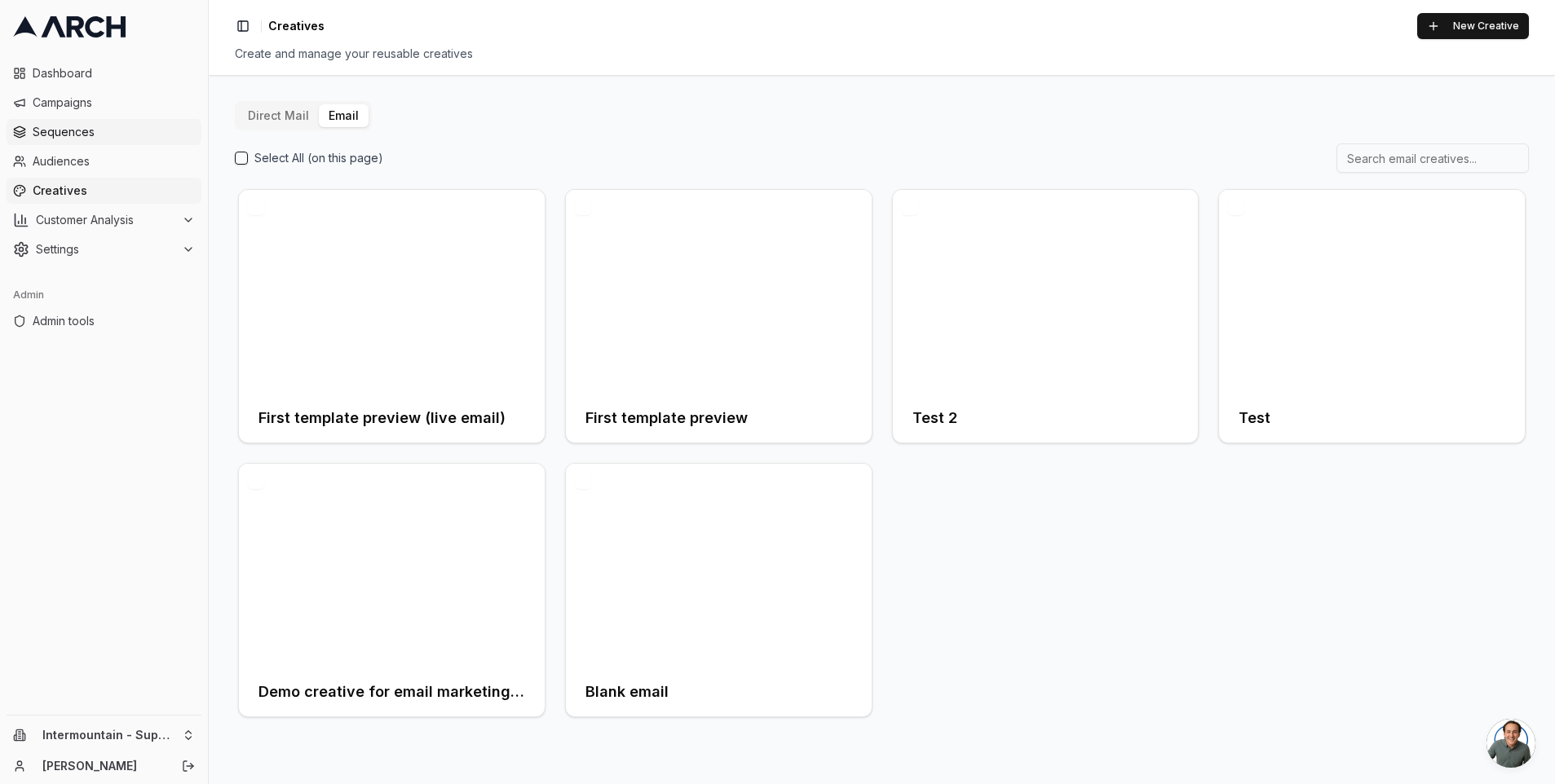
click at [113, 125] on span "Sequences" at bounding box center [113, 132] width 162 height 16
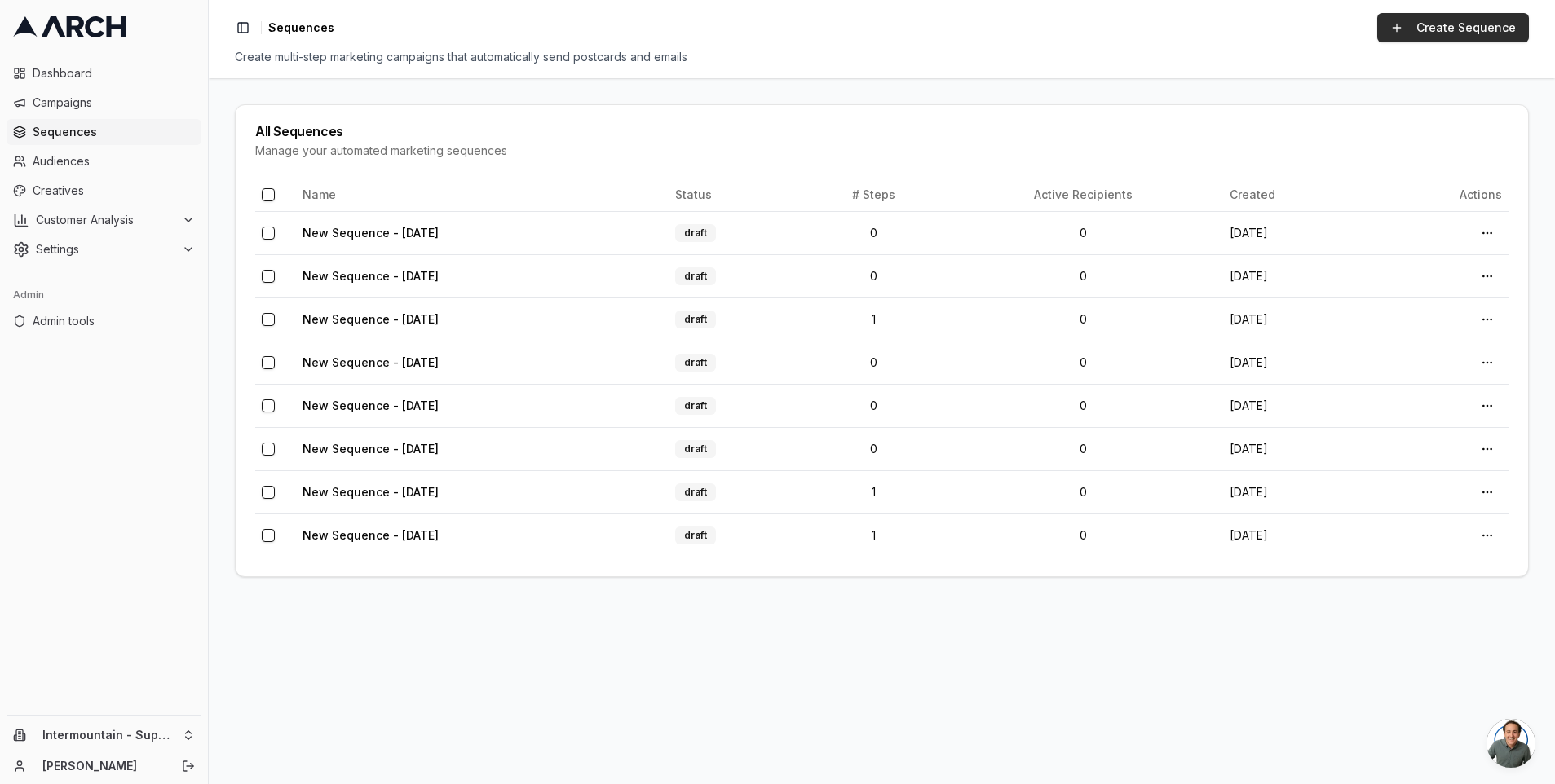
click at [1429, 31] on link "Create Sequence" at bounding box center [1452, 27] width 152 height 29
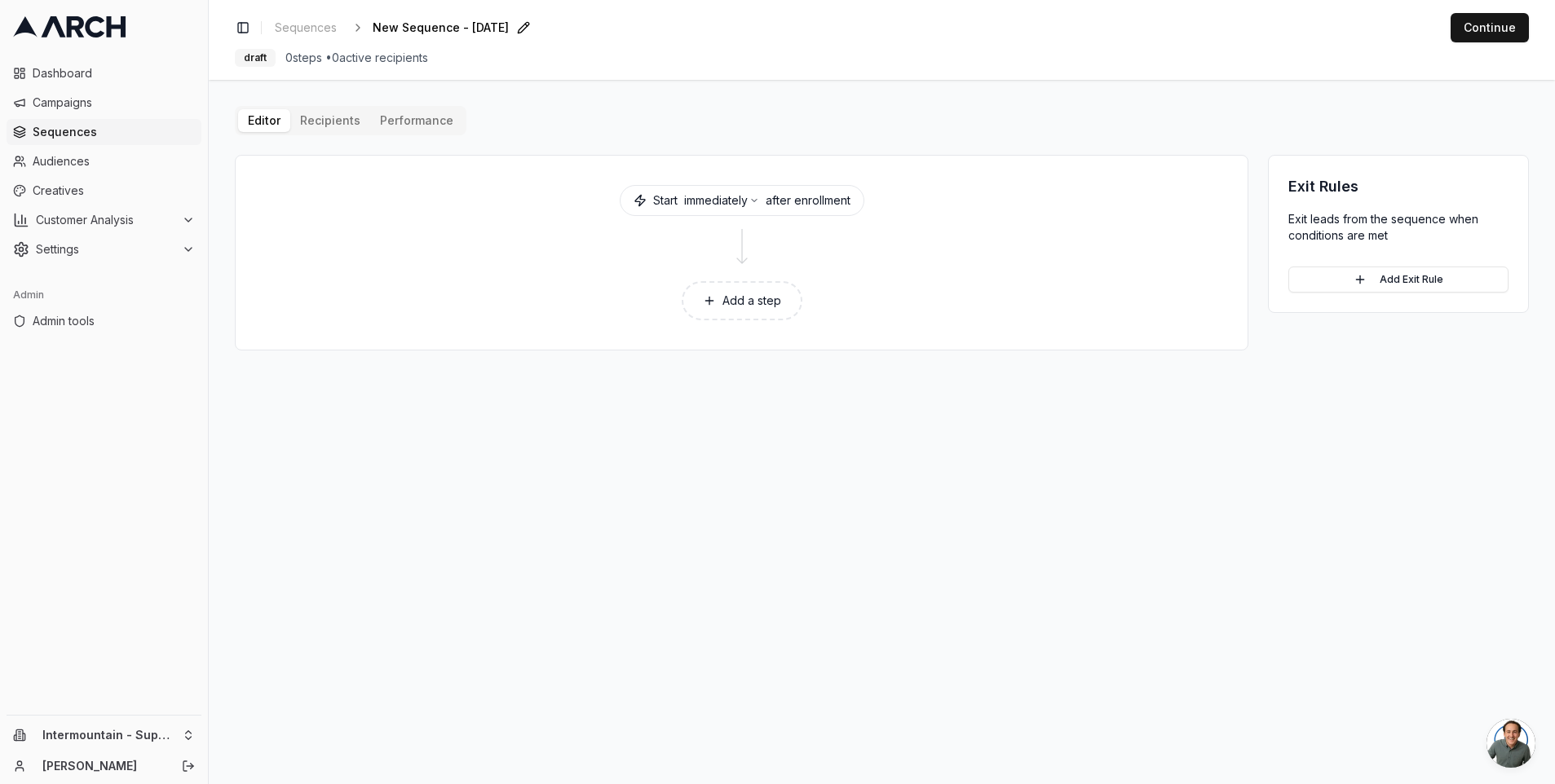
click at [411, 24] on span "New Sequence - [DATE]" at bounding box center [440, 28] width 136 height 16
type input "Demo sequence with email template"
click at [741, 300] on button "Add a step" at bounding box center [742, 300] width 121 height 39
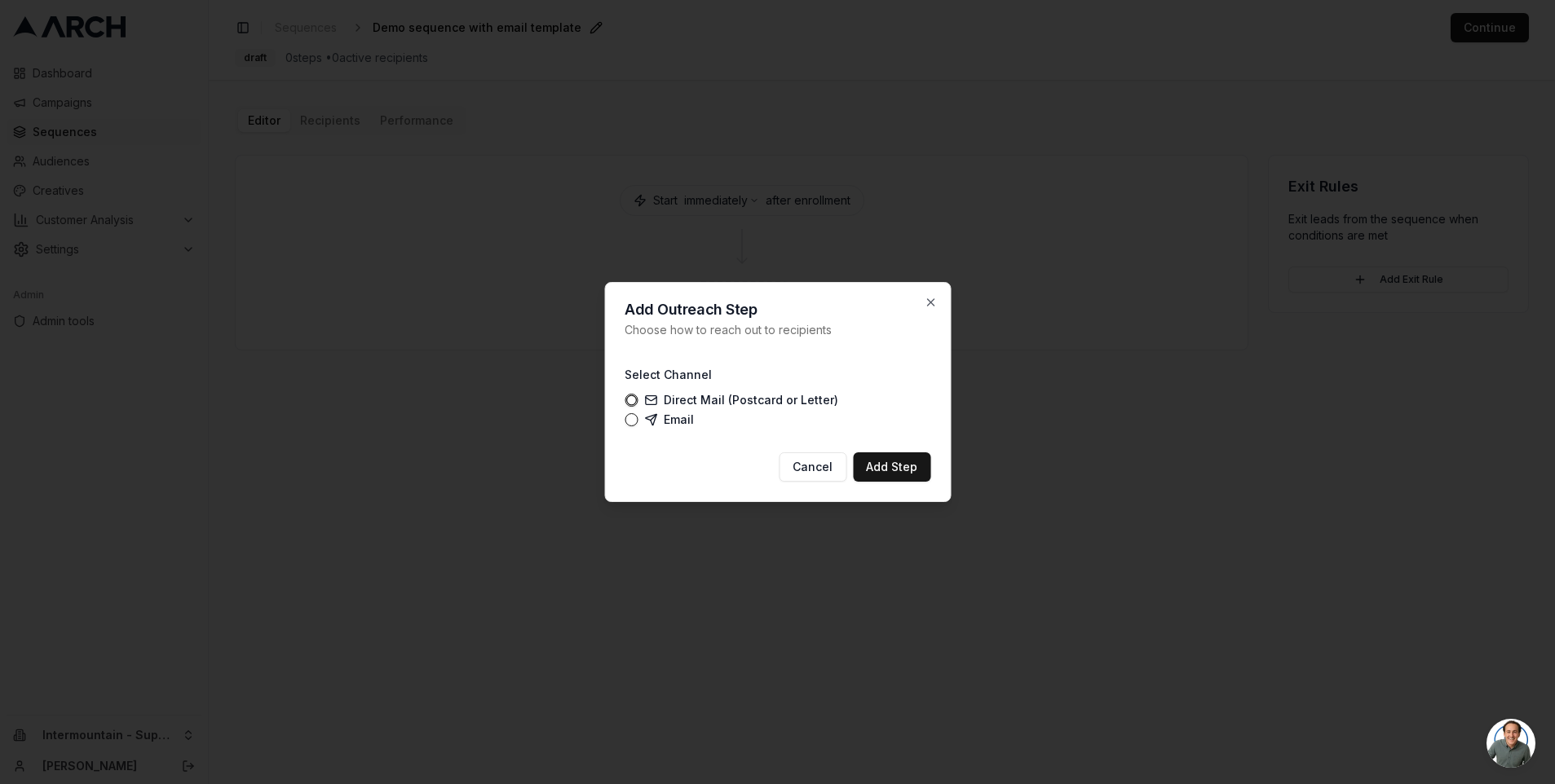
click at [672, 416] on label "Email" at bounding box center [669, 419] width 50 height 13
click at [637, 416] on button "Email" at bounding box center [631, 419] width 13 height 13
click at [901, 468] on button "Add Step" at bounding box center [891, 466] width 77 height 29
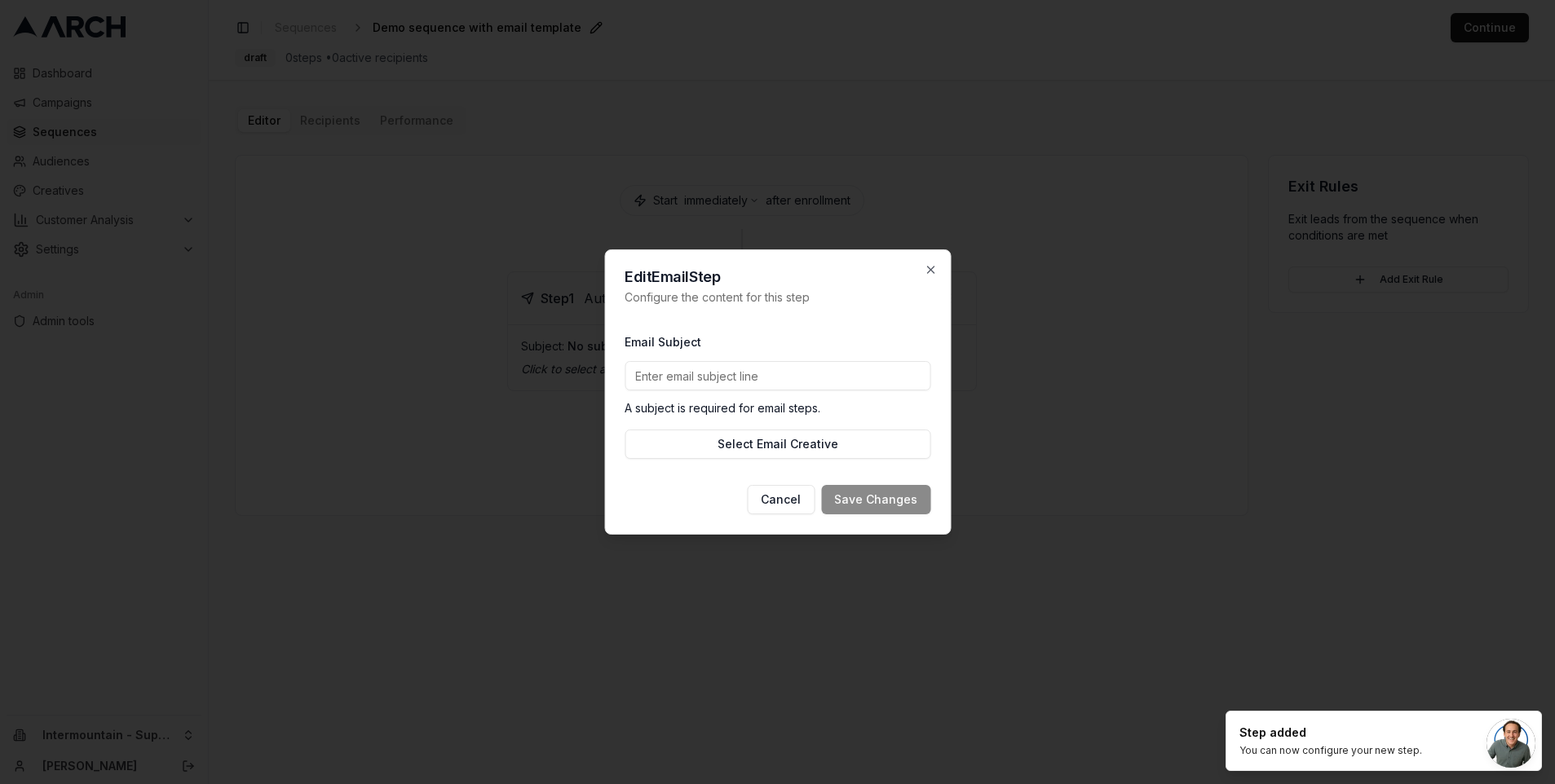
type input "E"
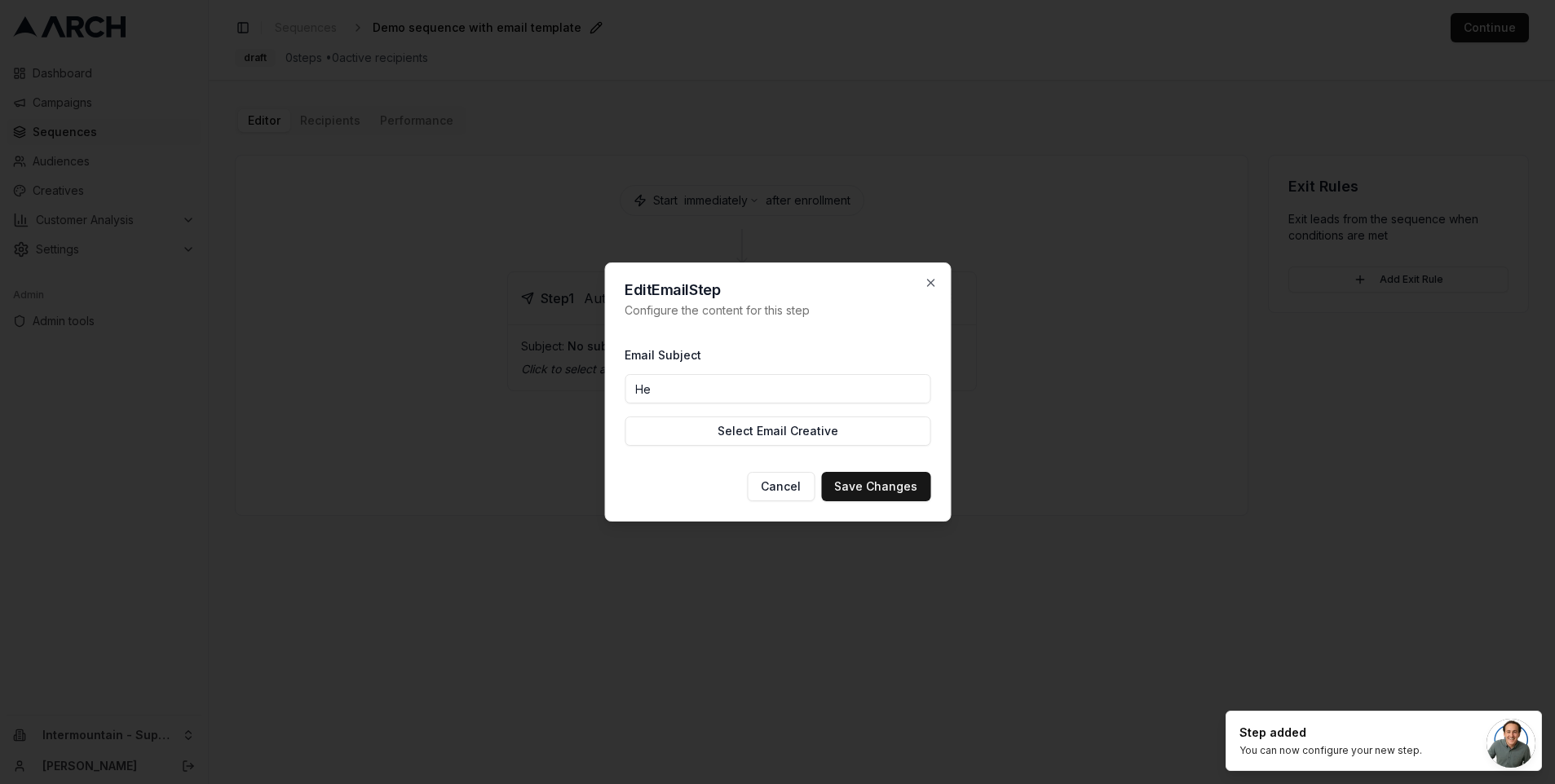
type input "Hello from Superior Water and Air"
click at [784, 436] on button "Select Email Creative" at bounding box center [777, 431] width 306 height 29
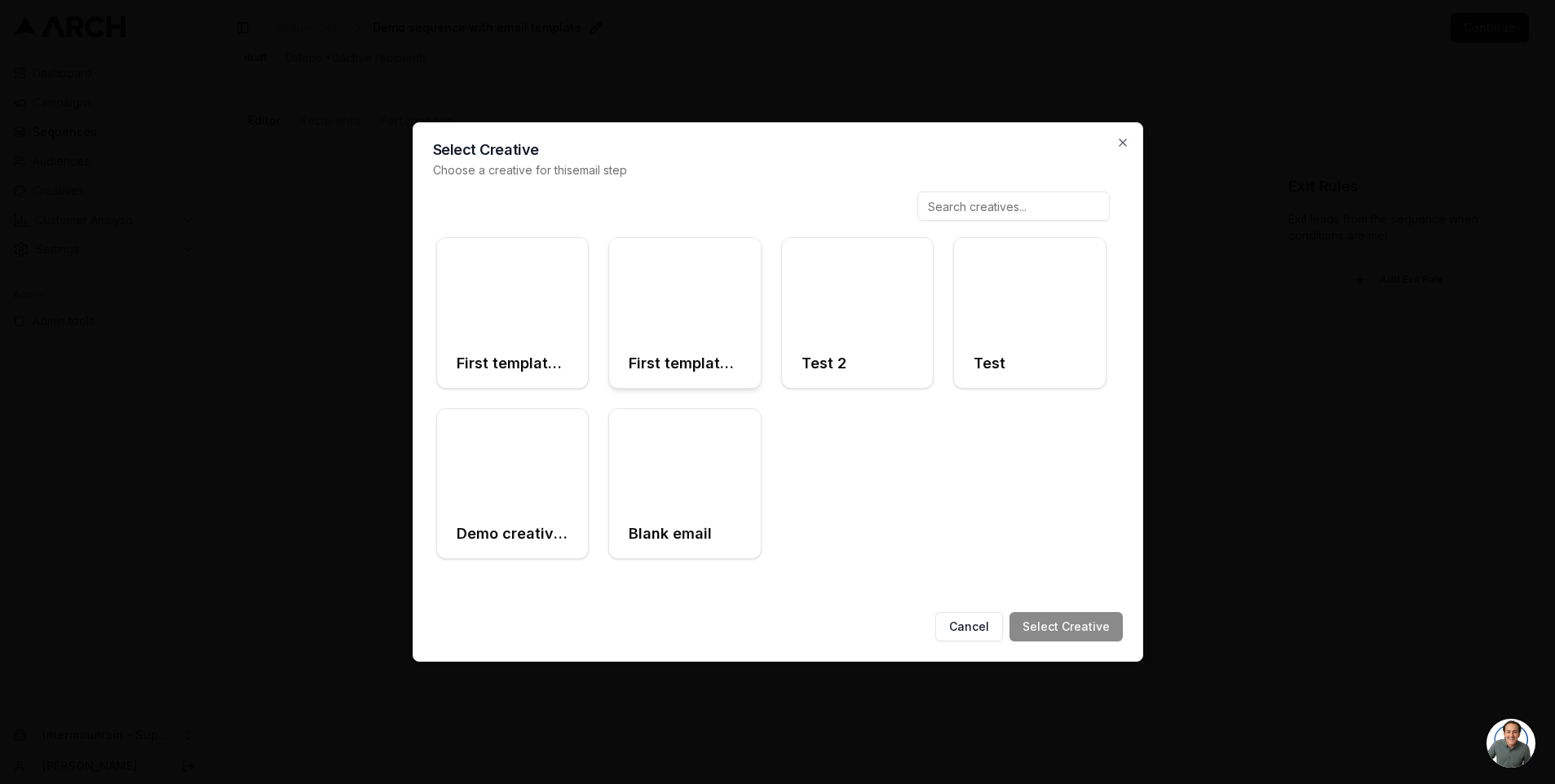
click at [693, 341] on div "First template preview" at bounding box center [684, 364] width 152 height 49
click at [532, 345] on div "First template preview (live email)" at bounding box center [512, 364] width 152 height 49
click at [1058, 620] on button "Select Creative" at bounding box center [1066, 627] width 113 height 29
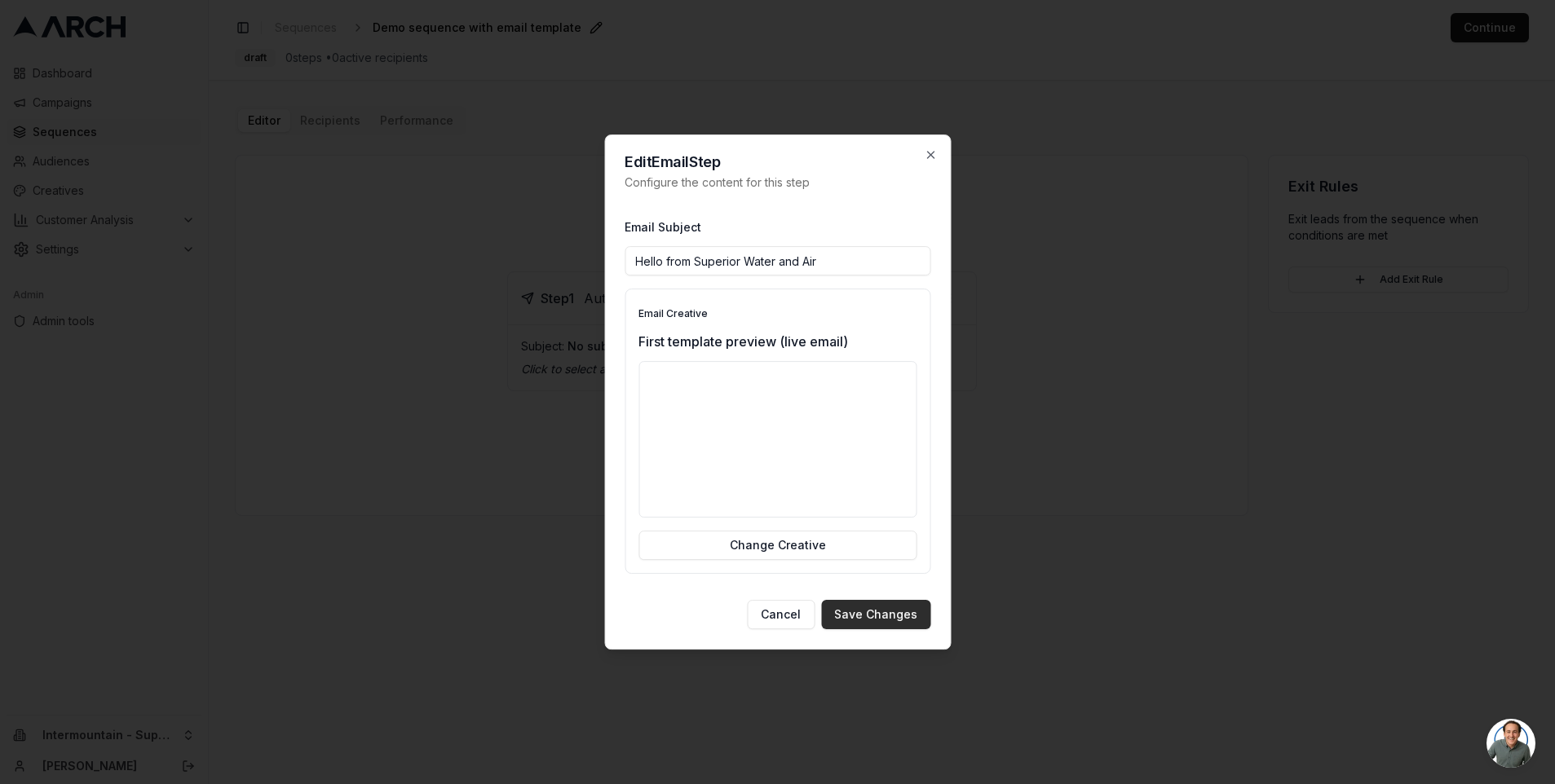
click at [882, 614] on button "Save Changes" at bounding box center [875, 614] width 109 height 29
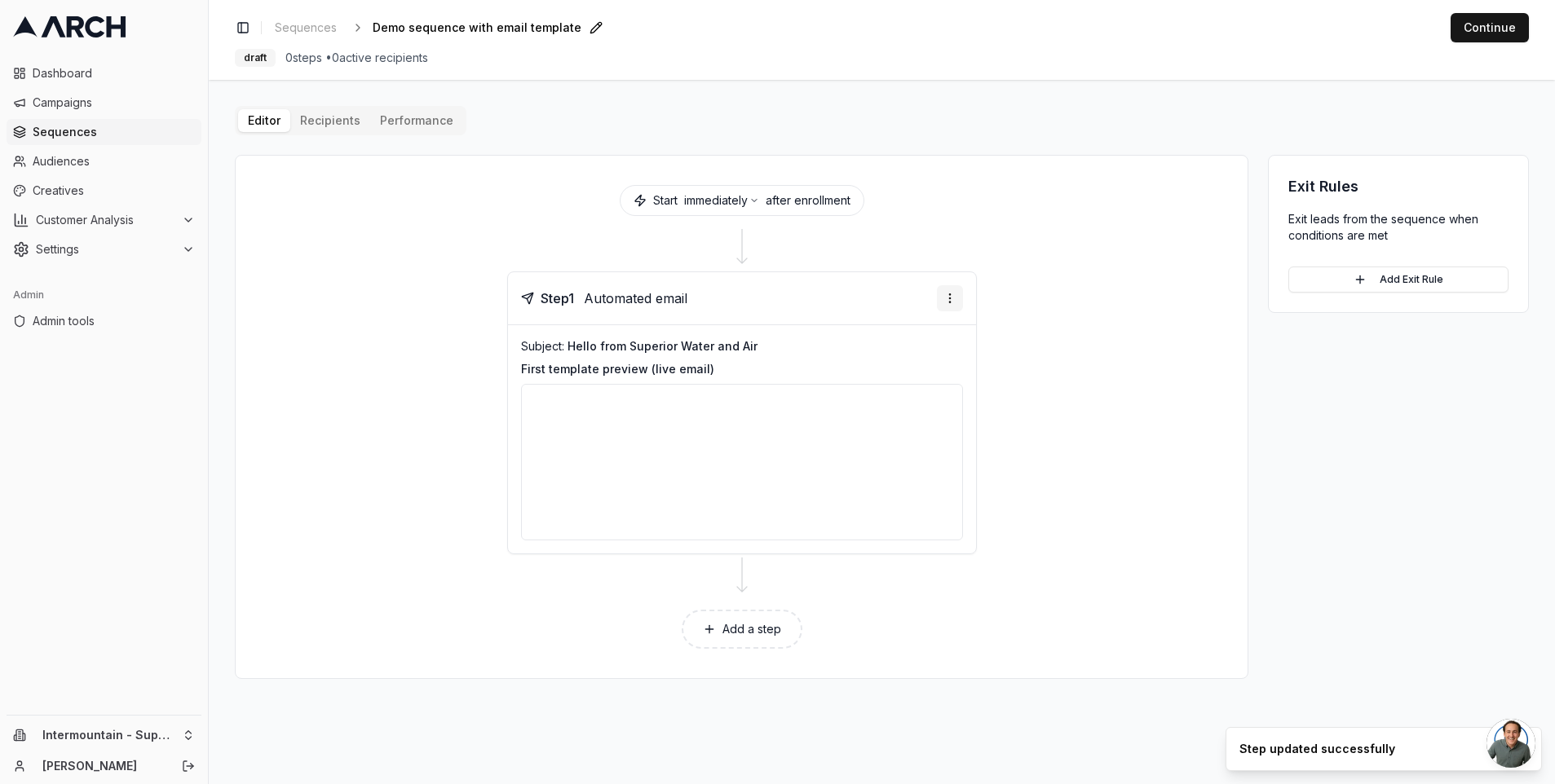
click at [957, 292] on html "Dashboard Campaigns Sequences Audiences Creatives Customer Analysis Settings Ad…" at bounding box center [777, 392] width 1555 height 784
click at [930, 356] on div "Send email preview" at bounding box center [900, 358] width 120 height 26
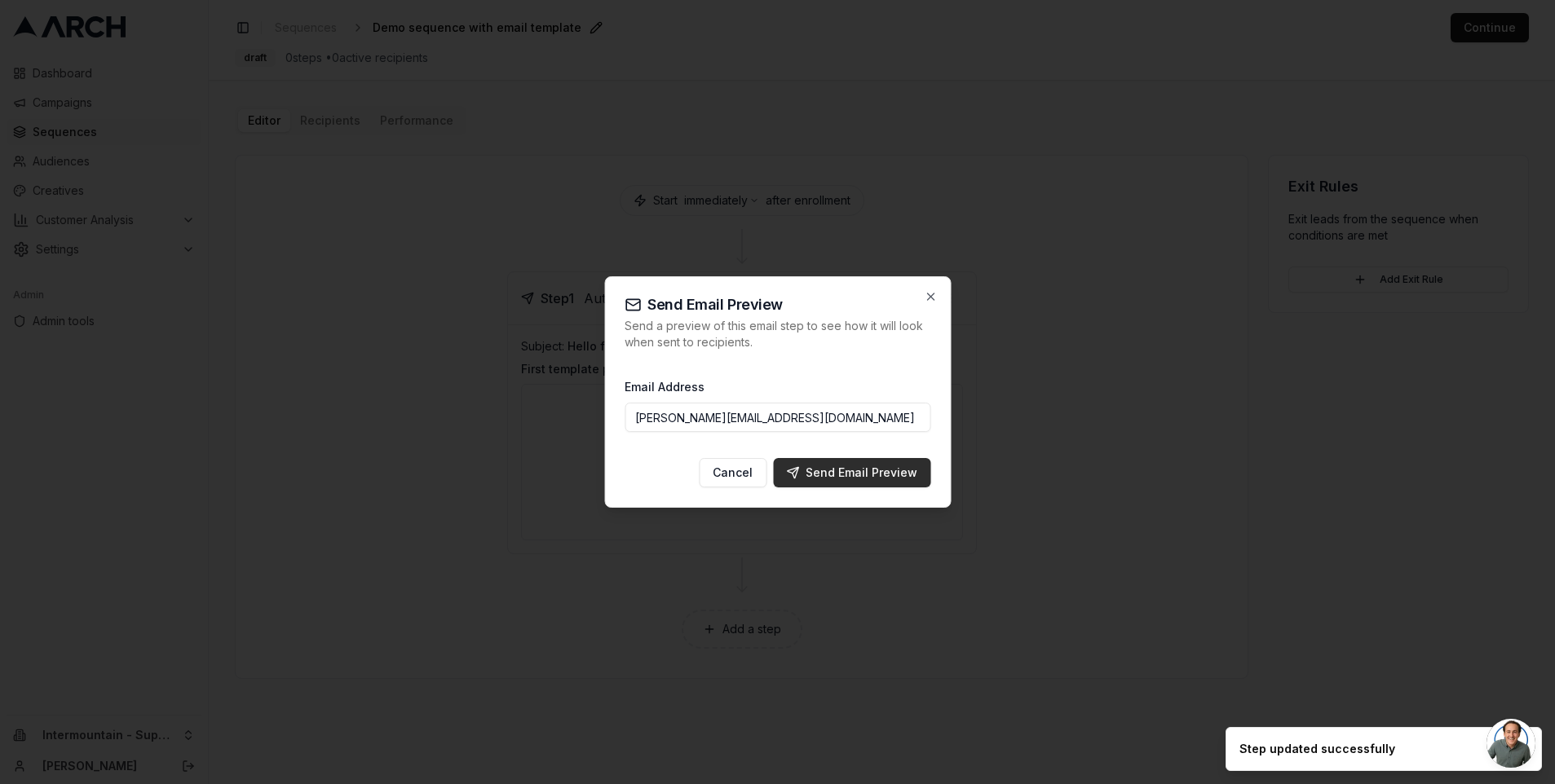
click at [845, 474] on div "Send Email Preview" at bounding box center [851, 473] width 132 height 16
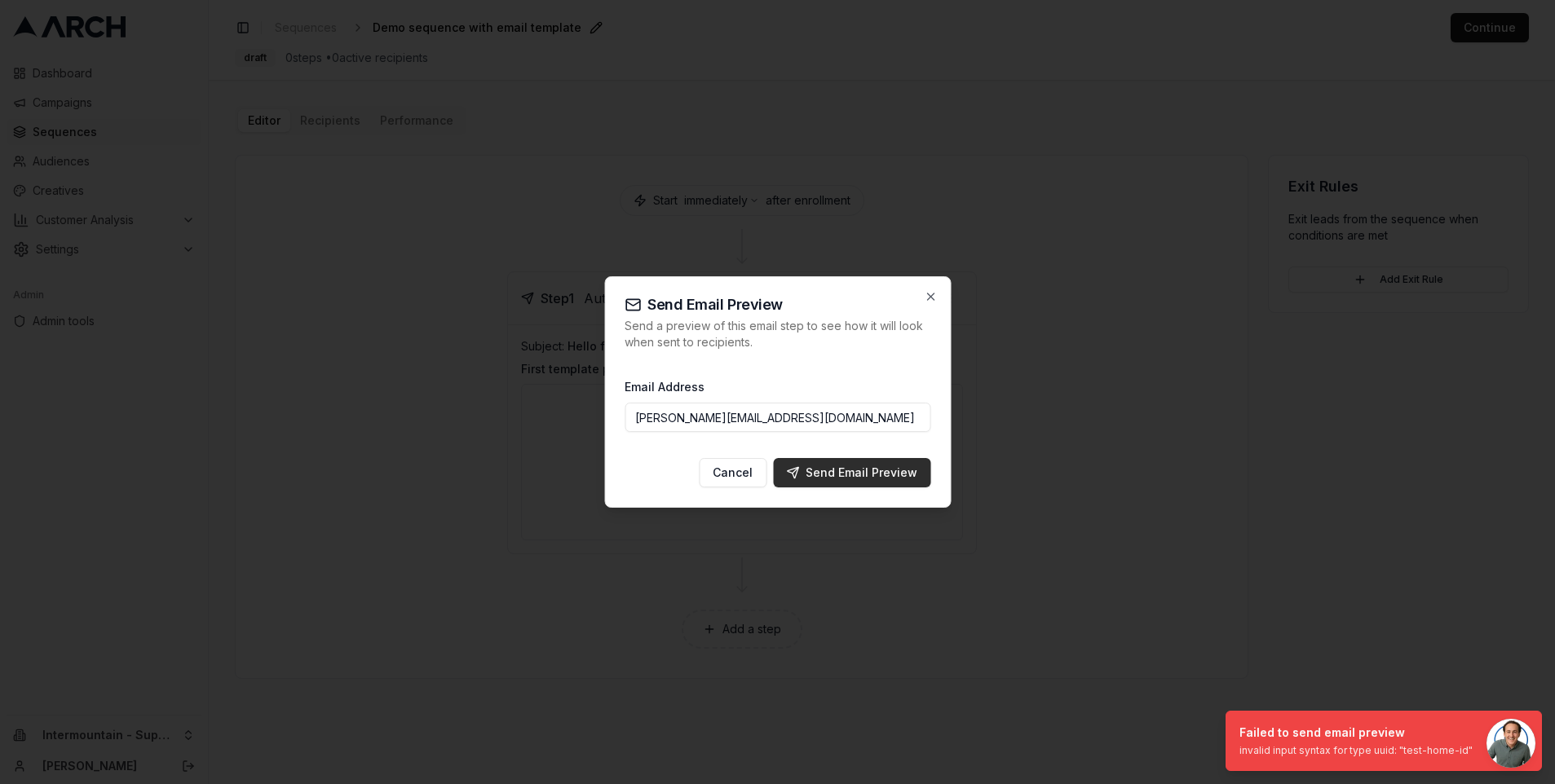
click at [845, 474] on div "Send Email Preview" at bounding box center [851, 473] width 132 height 16
click at [931, 300] on icon "button" at bounding box center [930, 297] width 13 height 13
